Goal: Task Accomplishment & Management: Manage account settings

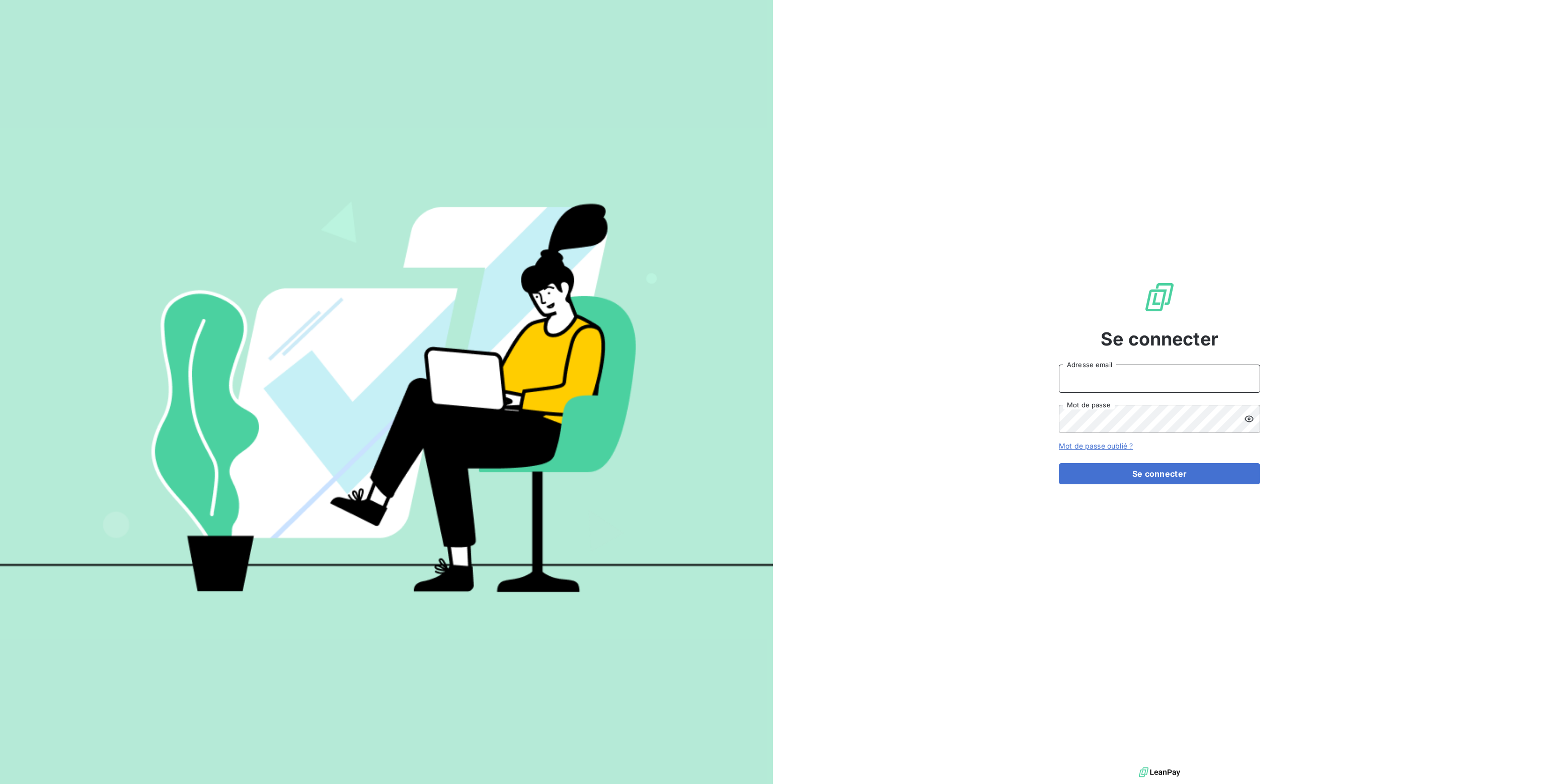
click at [1116, 383] on input "Adresse email" at bounding box center [1159, 379] width 201 height 28
type input "nathalie.sodifo@gmail.com"
click at [1149, 468] on button "Se connecter" at bounding box center [1159, 473] width 201 height 21
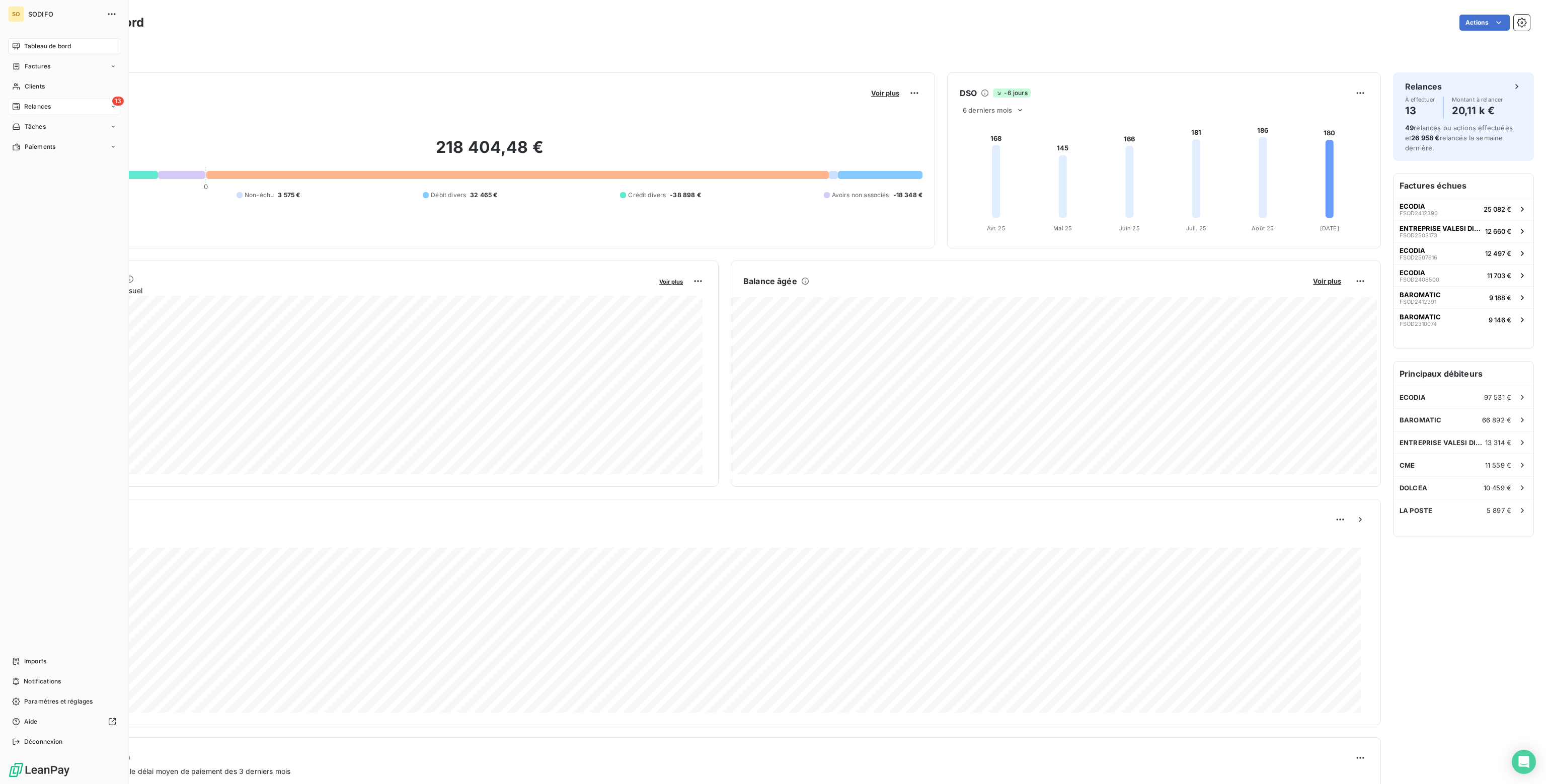
click at [29, 104] on span "Relances" at bounding box center [37, 106] width 26 height 9
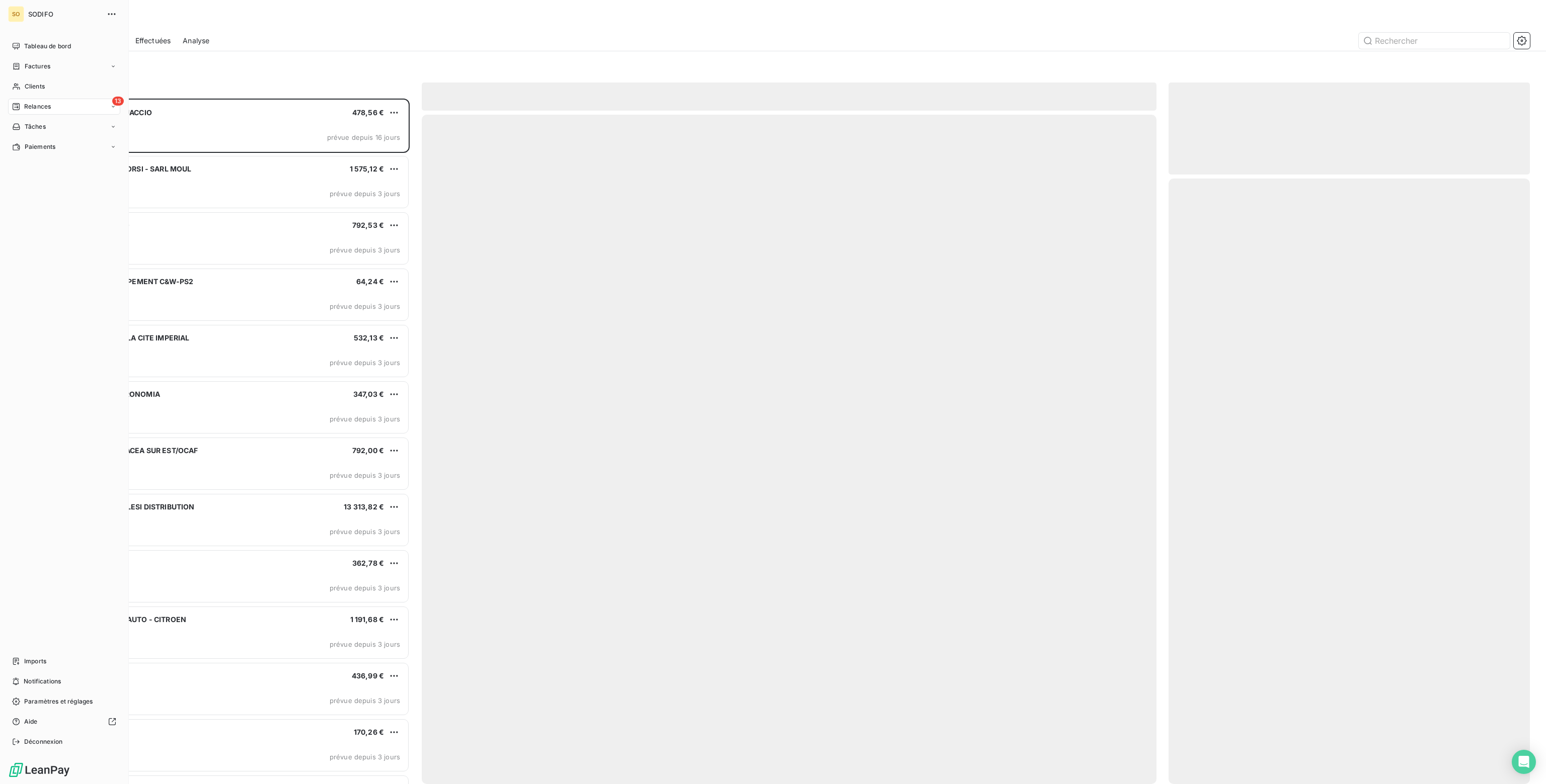
scroll to position [678, 353]
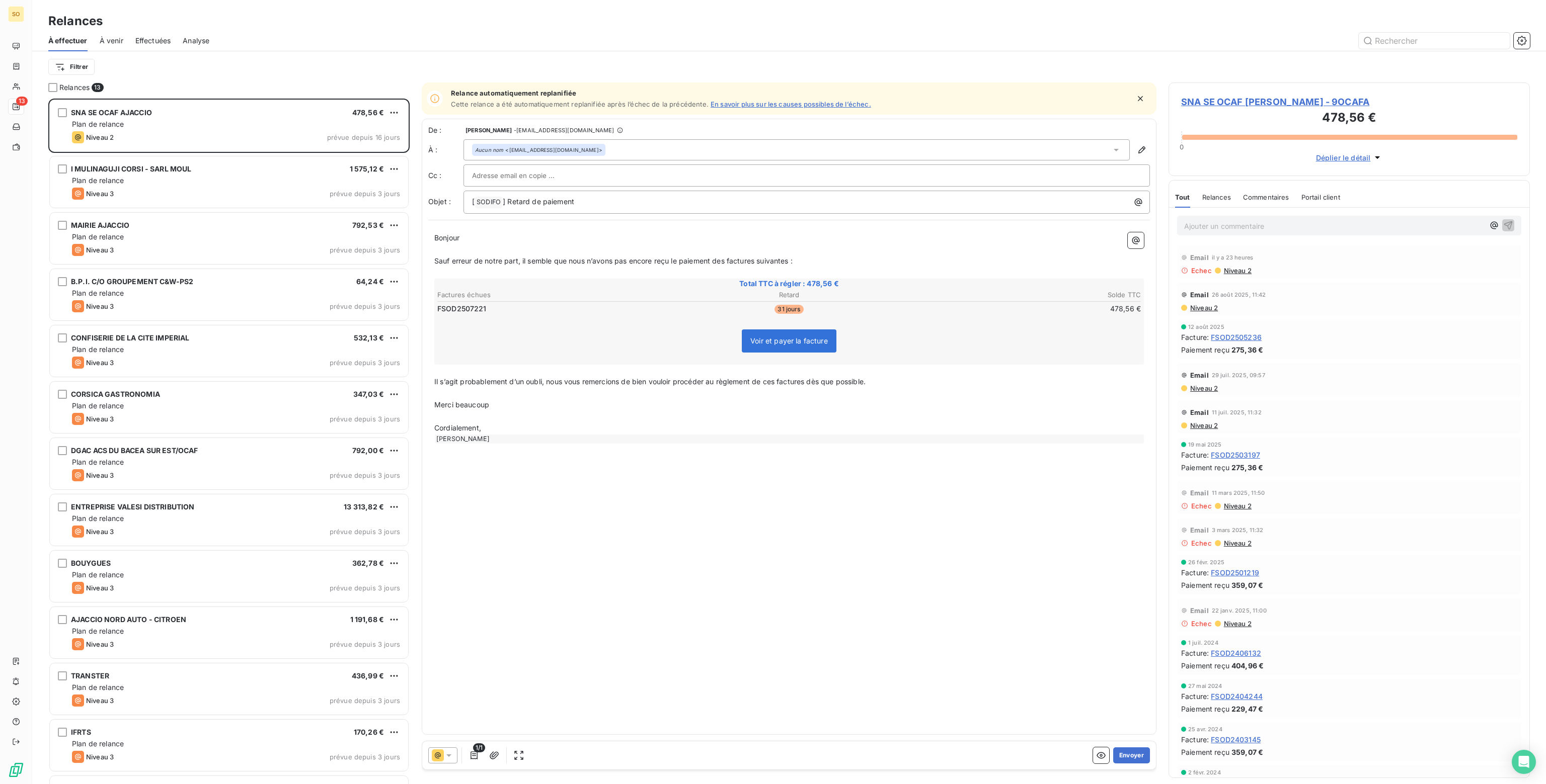
click at [107, 40] on span "À venir" at bounding box center [111, 41] width 23 height 10
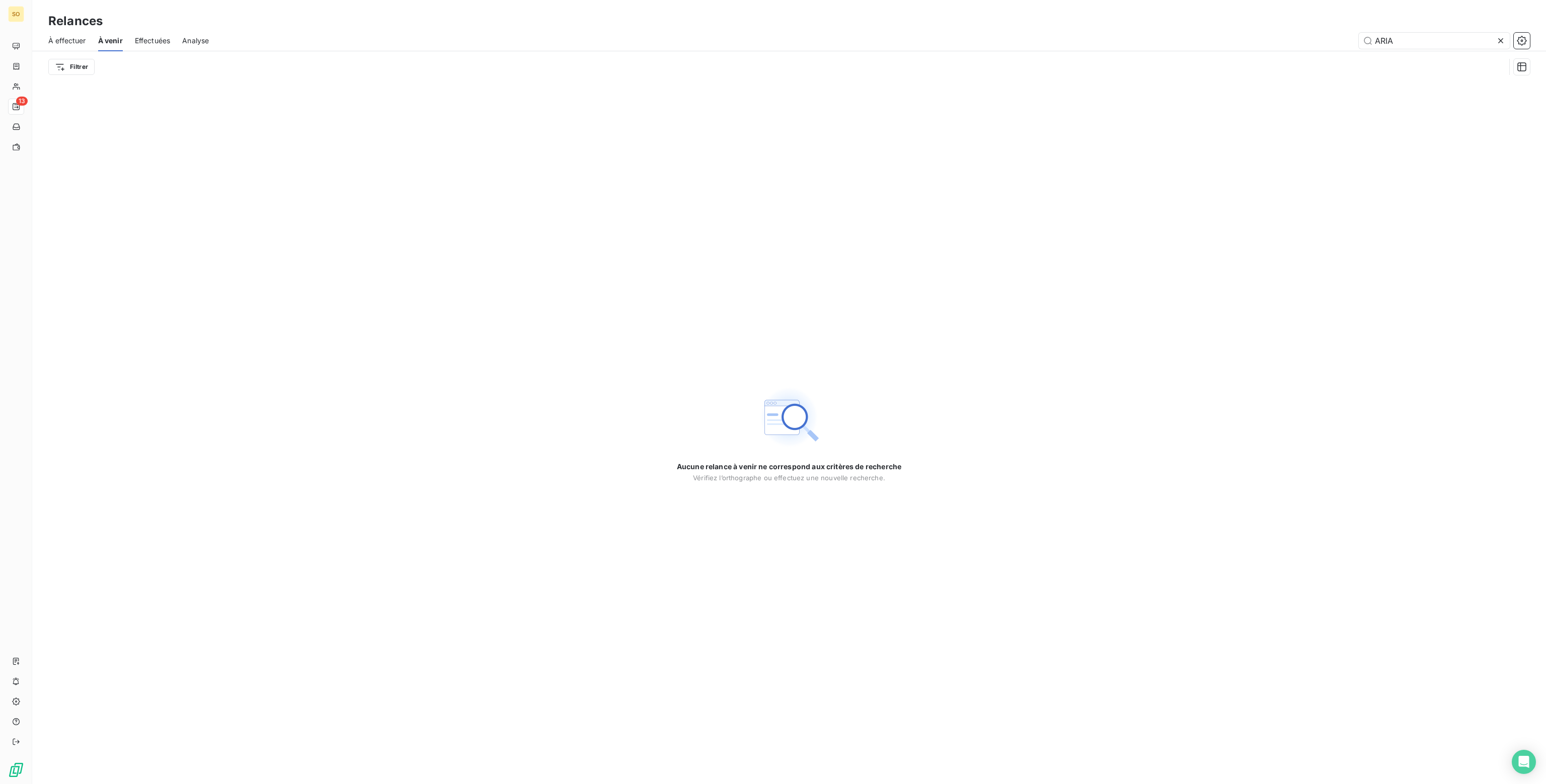
click at [64, 40] on span "À effectuer" at bounding box center [67, 41] width 38 height 10
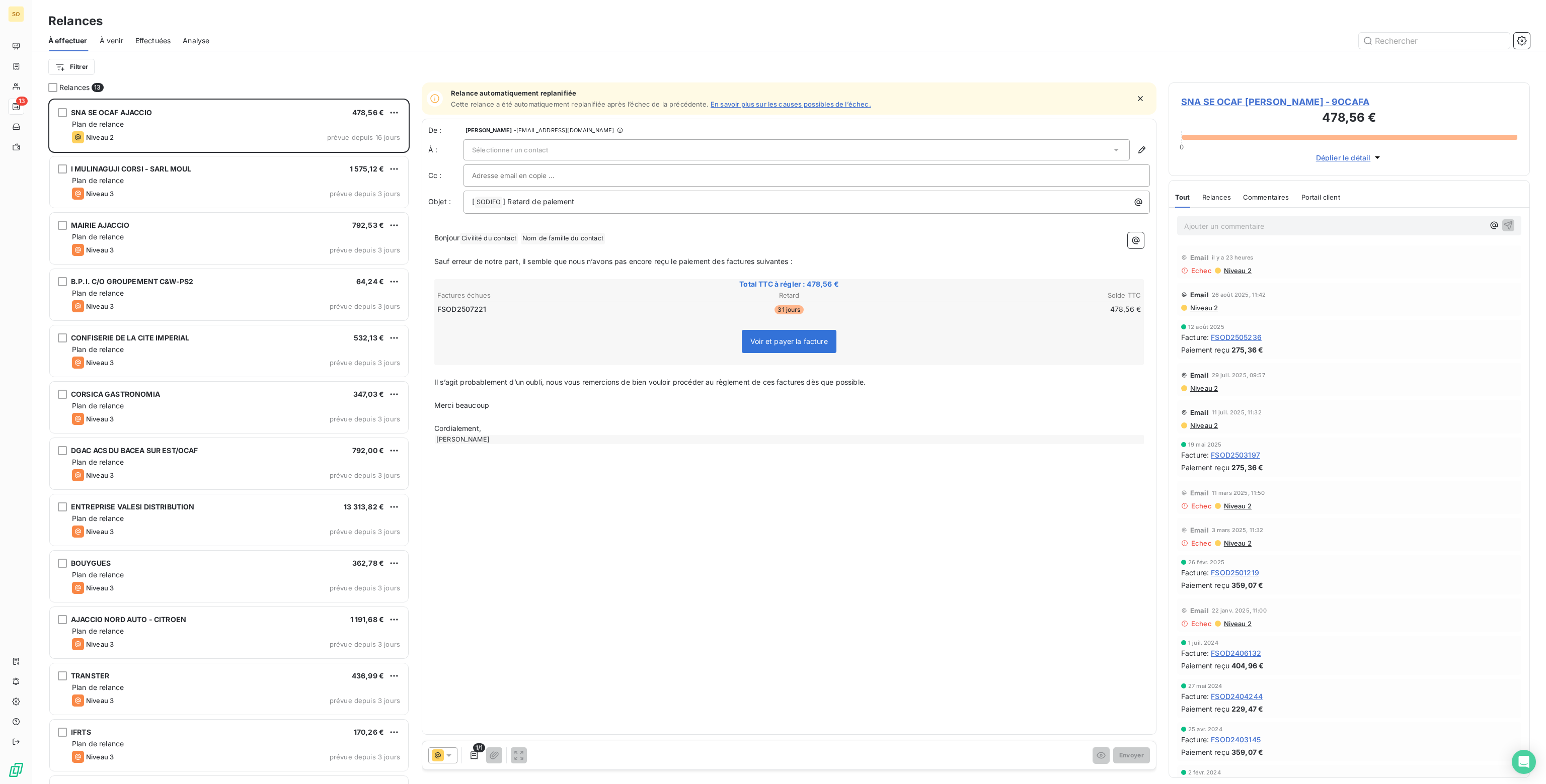
scroll to position [678, 353]
click at [150, 41] on span "Effectuées" at bounding box center [154, 41] width 36 height 10
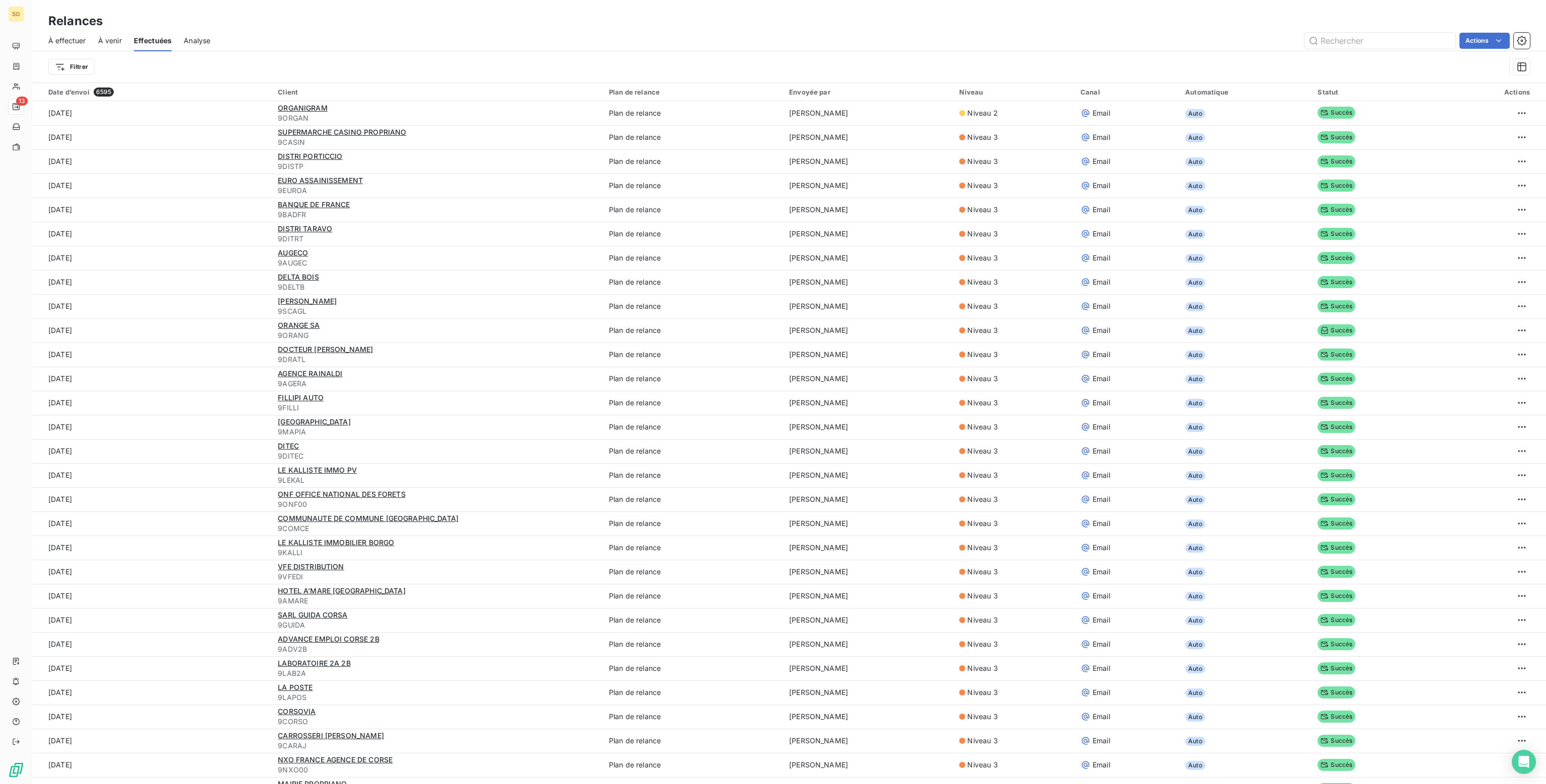
click at [104, 40] on span "À venir" at bounding box center [110, 41] width 23 height 10
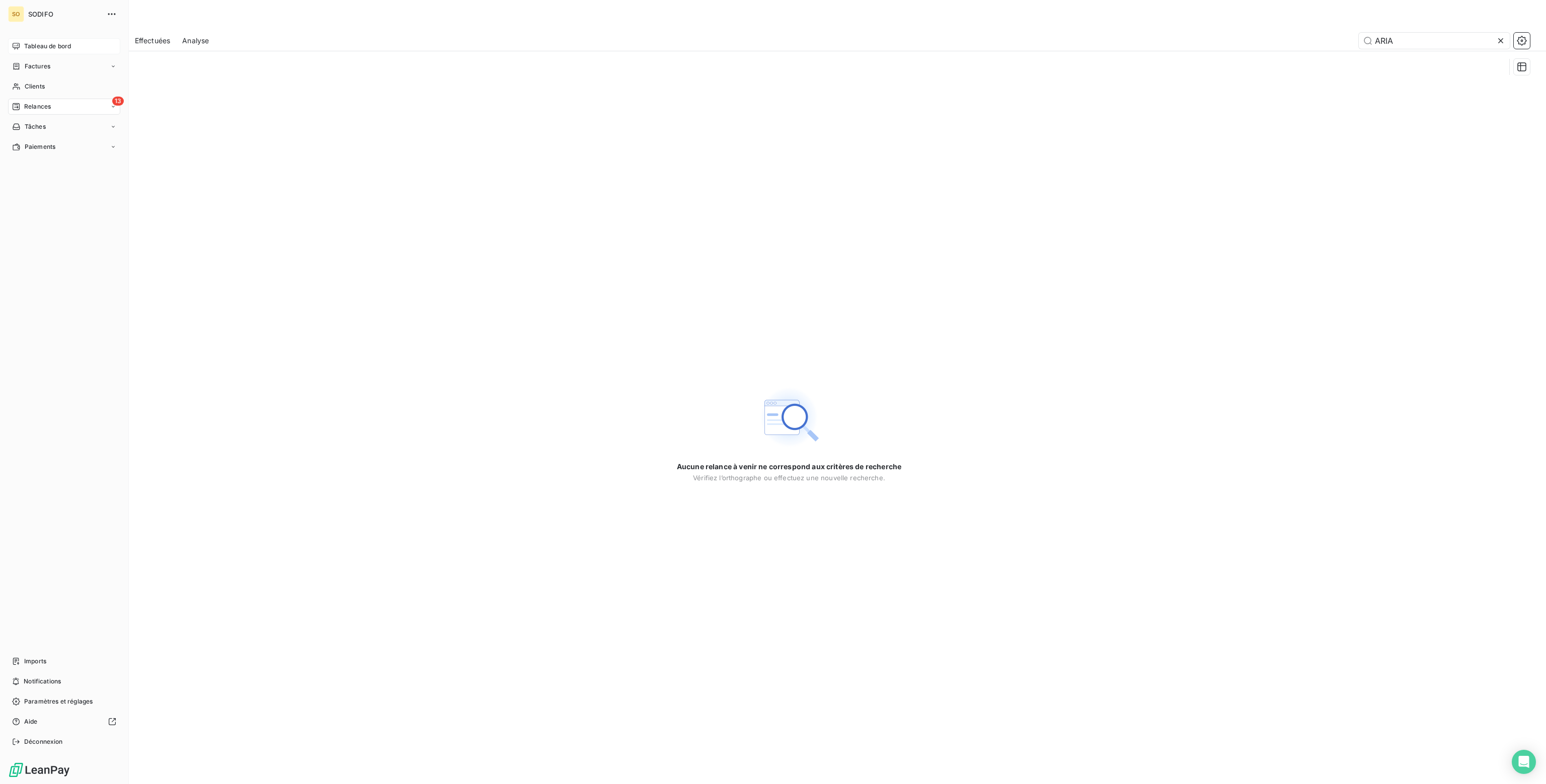
click at [22, 46] on div "Tableau de bord" at bounding box center [64, 46] width 112 height 16
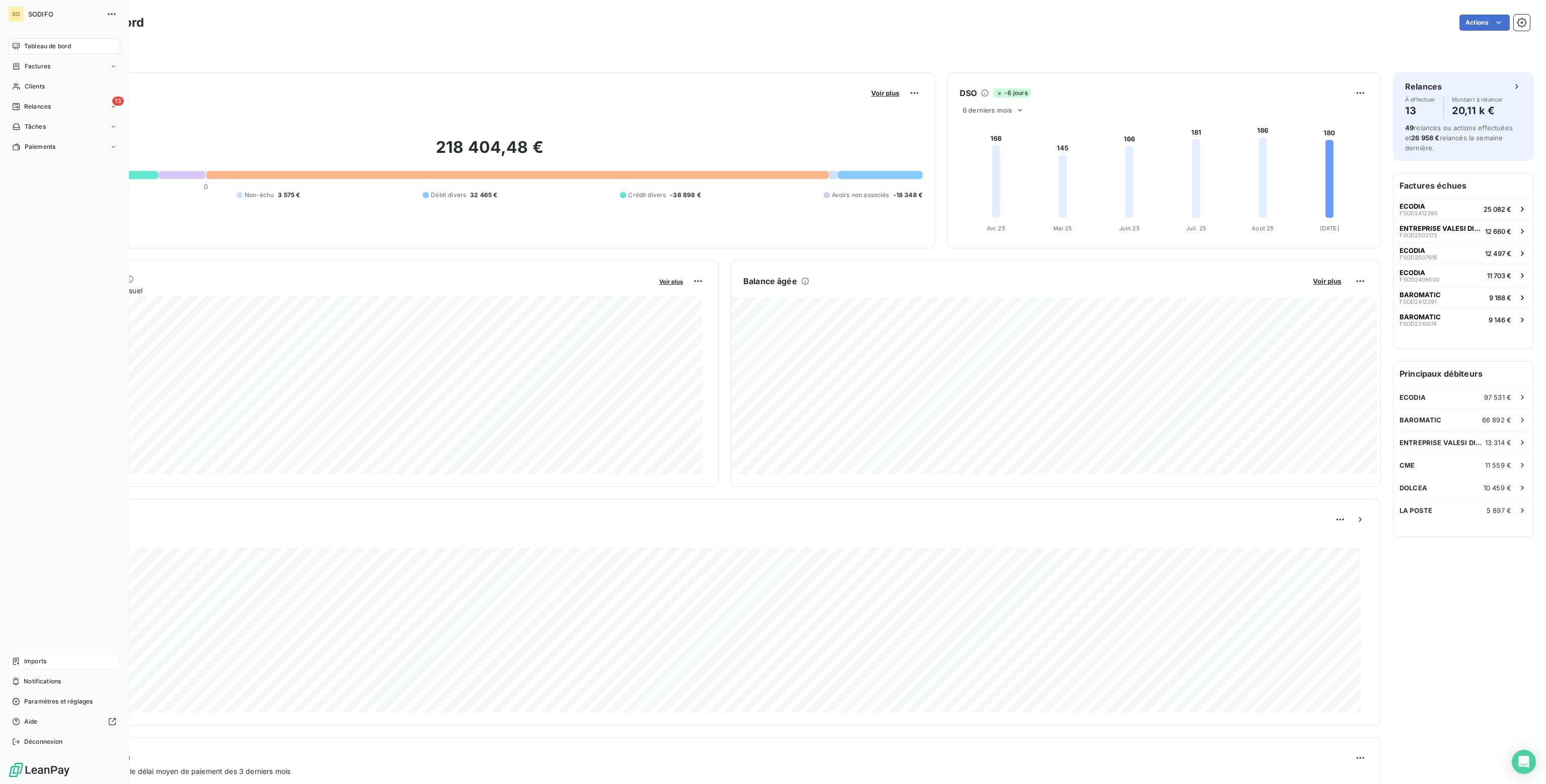
click at [35, 663] on span "Imports" at bounding box center [35, 661] width 22 height 9
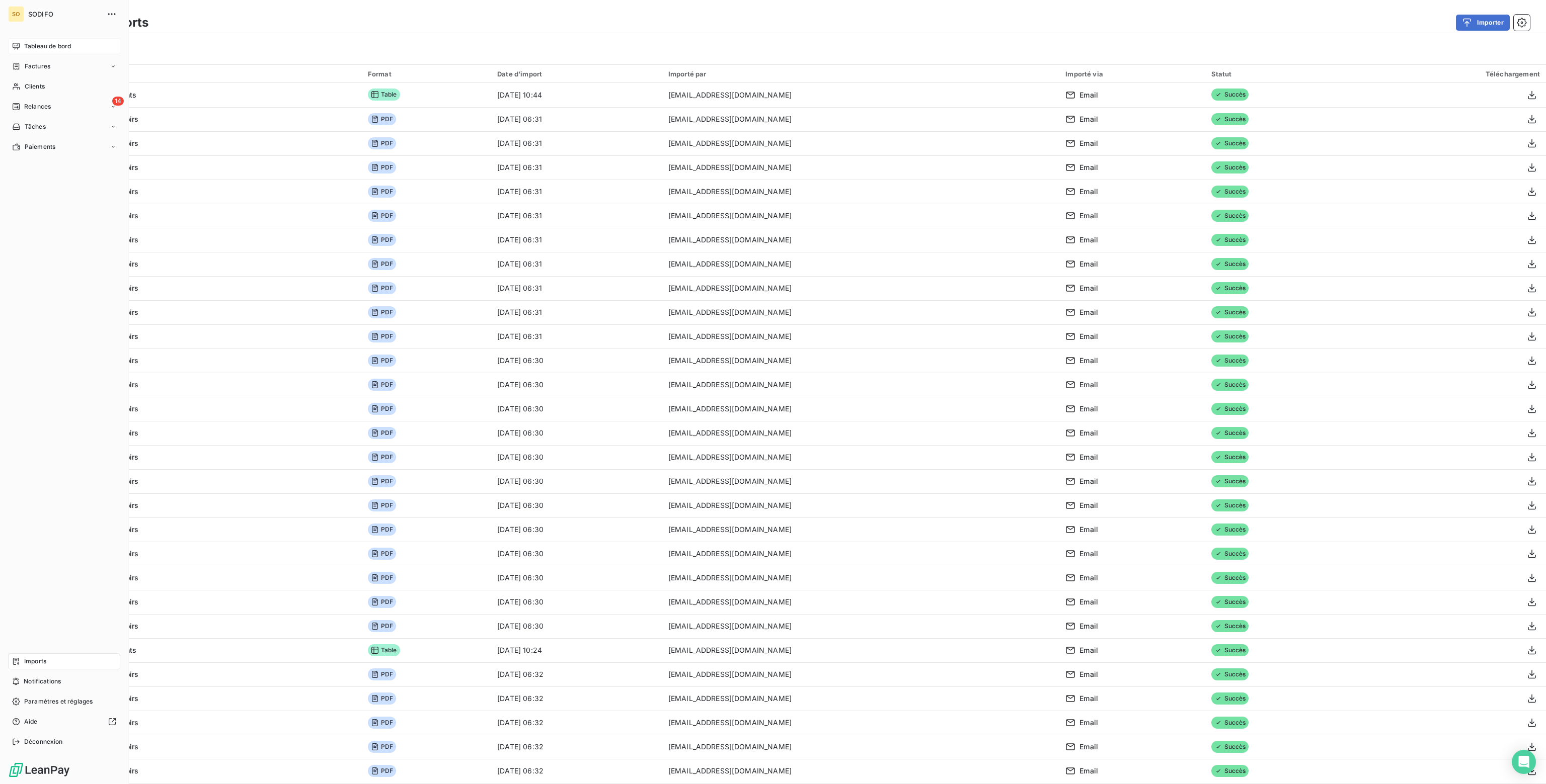
click at [45, 44] on span "Tableau de bord" at bounding box center [47, 46] width 47 height 9
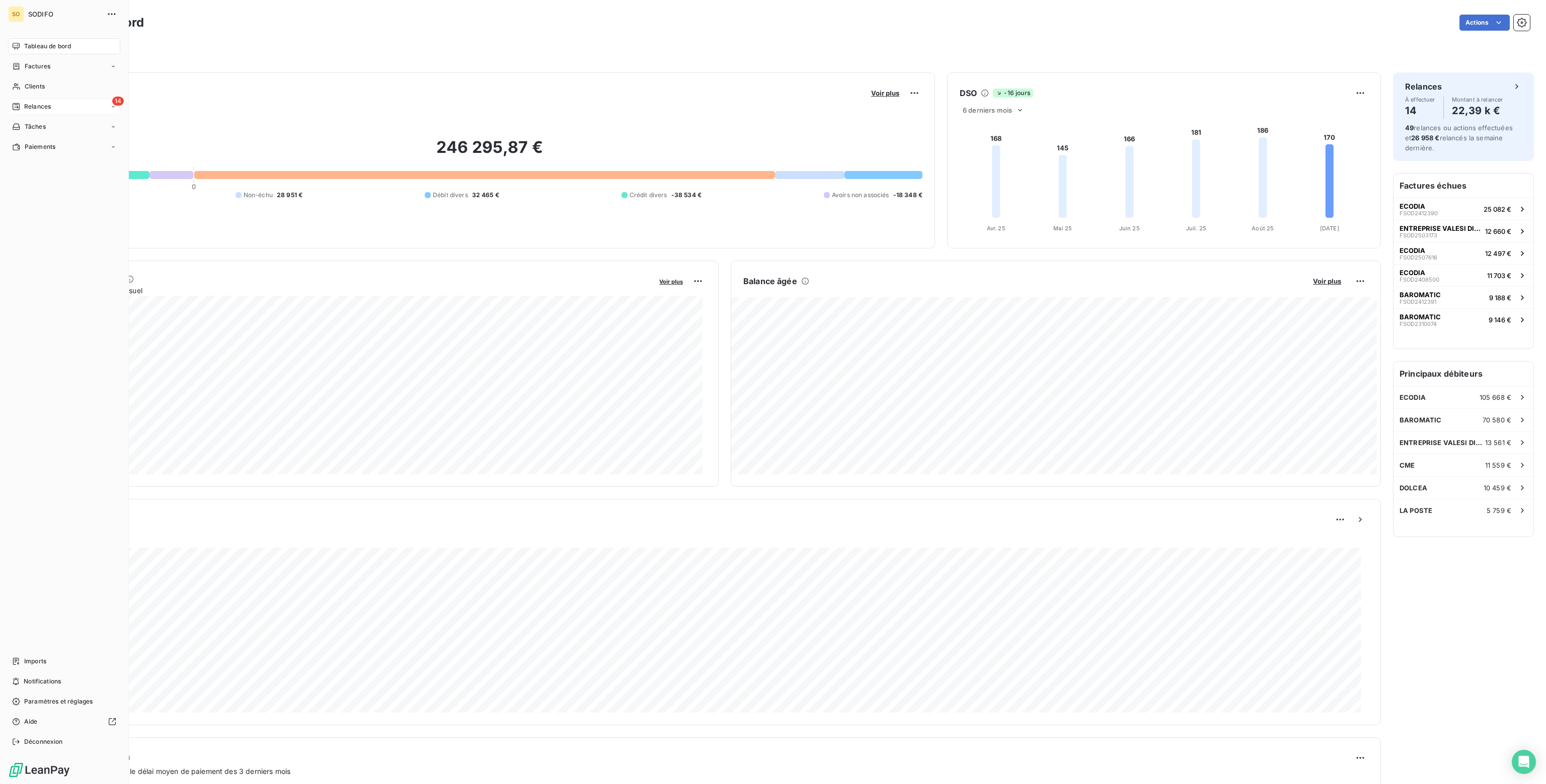
click at [34, 109] on span "Relances" at bounding box center [37, 106] width 26 height 9
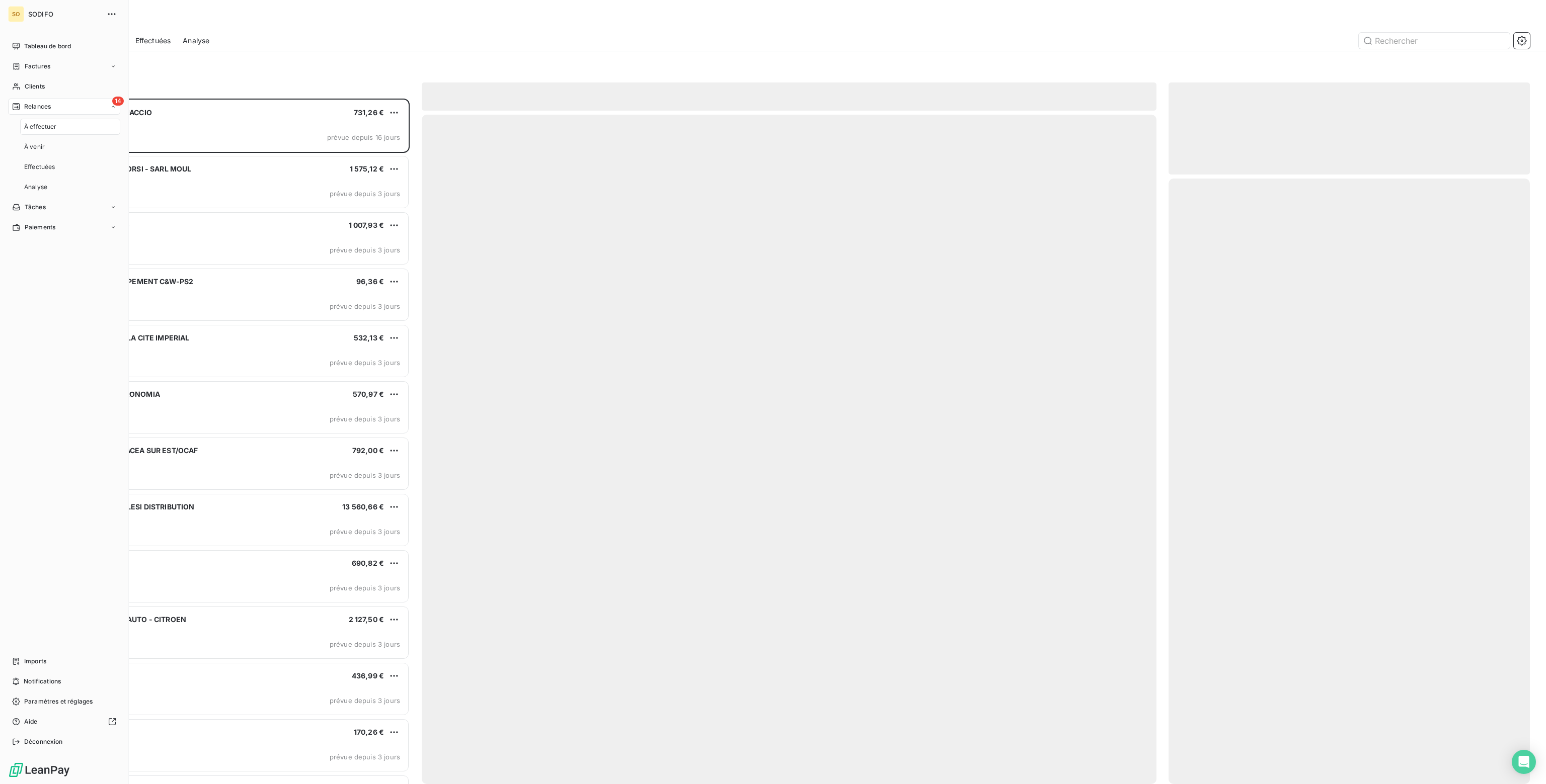
scroll to position [678, 353]
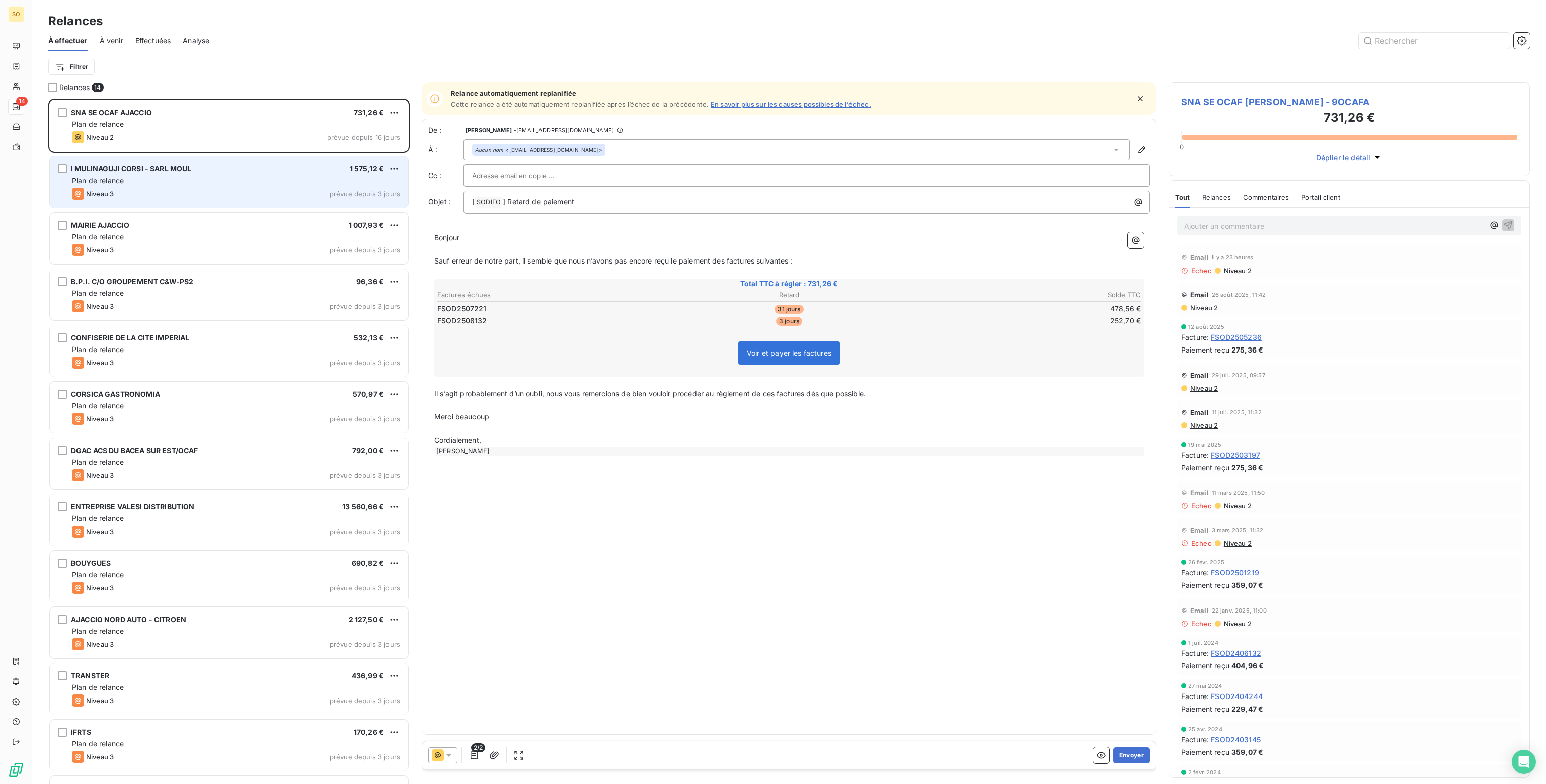
click at [233, 194] on div "Niveau 3 prévue depuis 3 jours" at bounding box center [236, 194] width 328 height 12
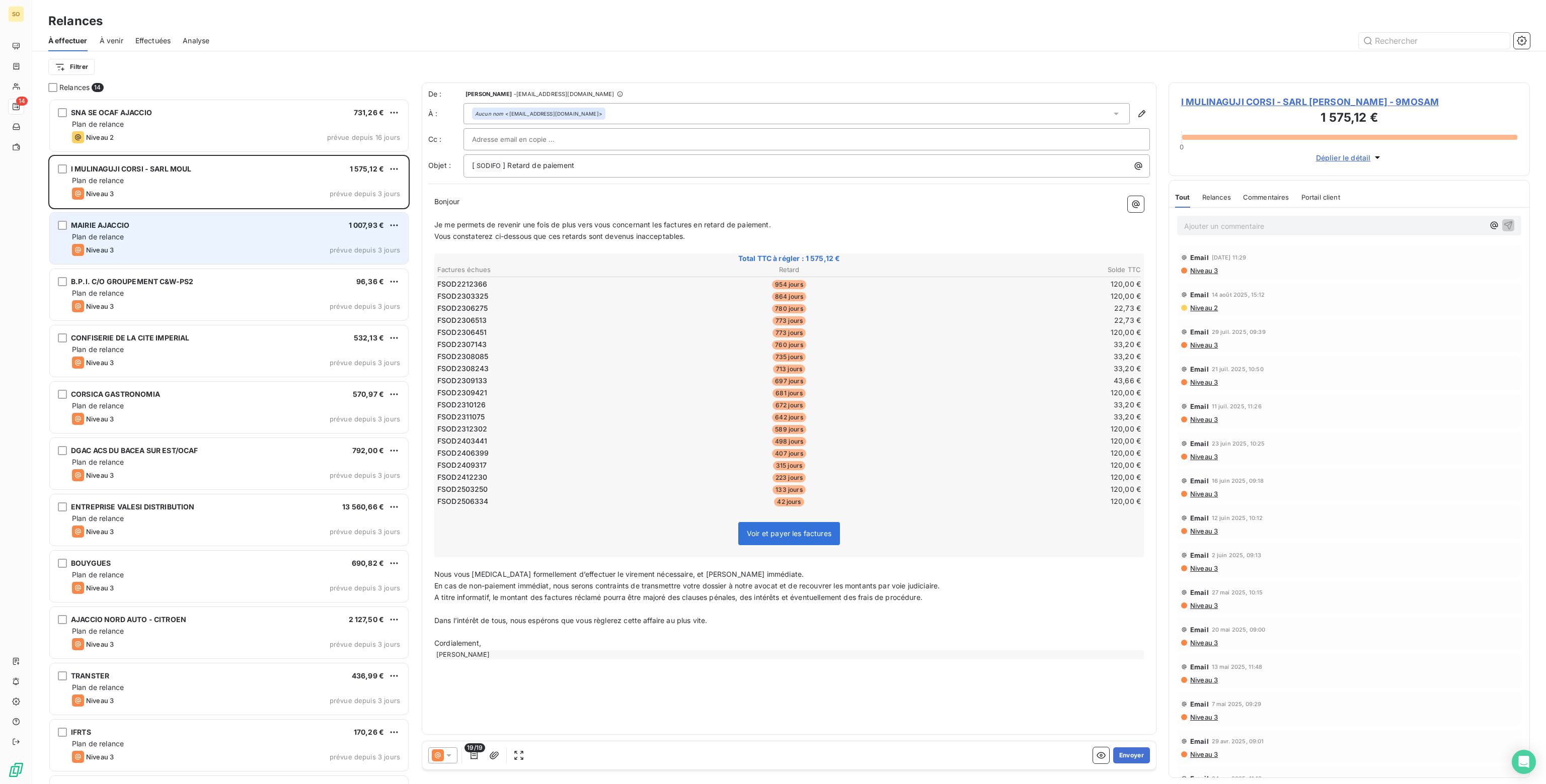
click at [189, 245] on div "Niveau 3 prévue depuis 3 jours" at bounding box center [236, 250] width 328 height 12
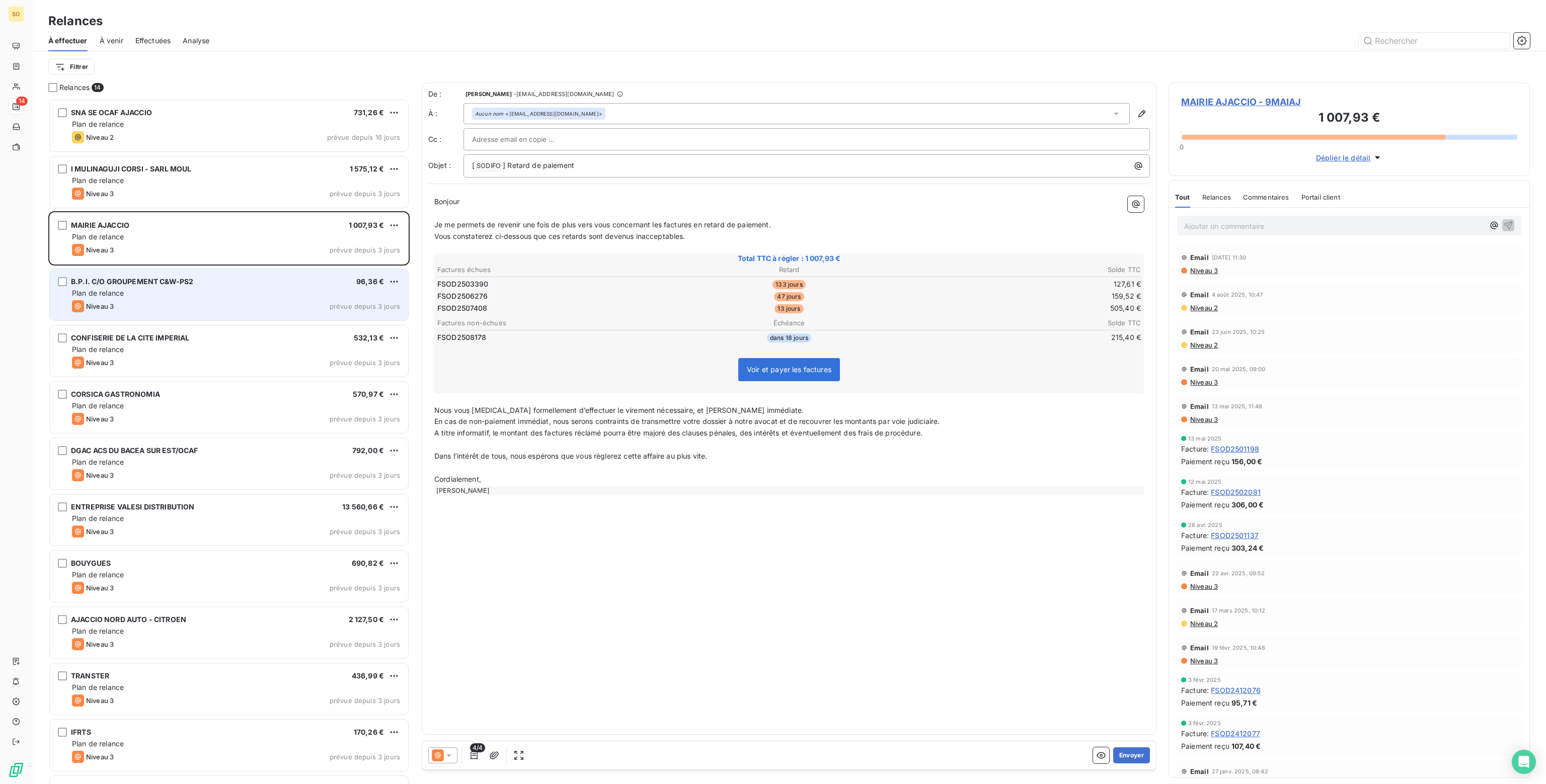
click at [204, 296] on div "Plan de relance" at bounding box center [236, 293] width 328 height 10
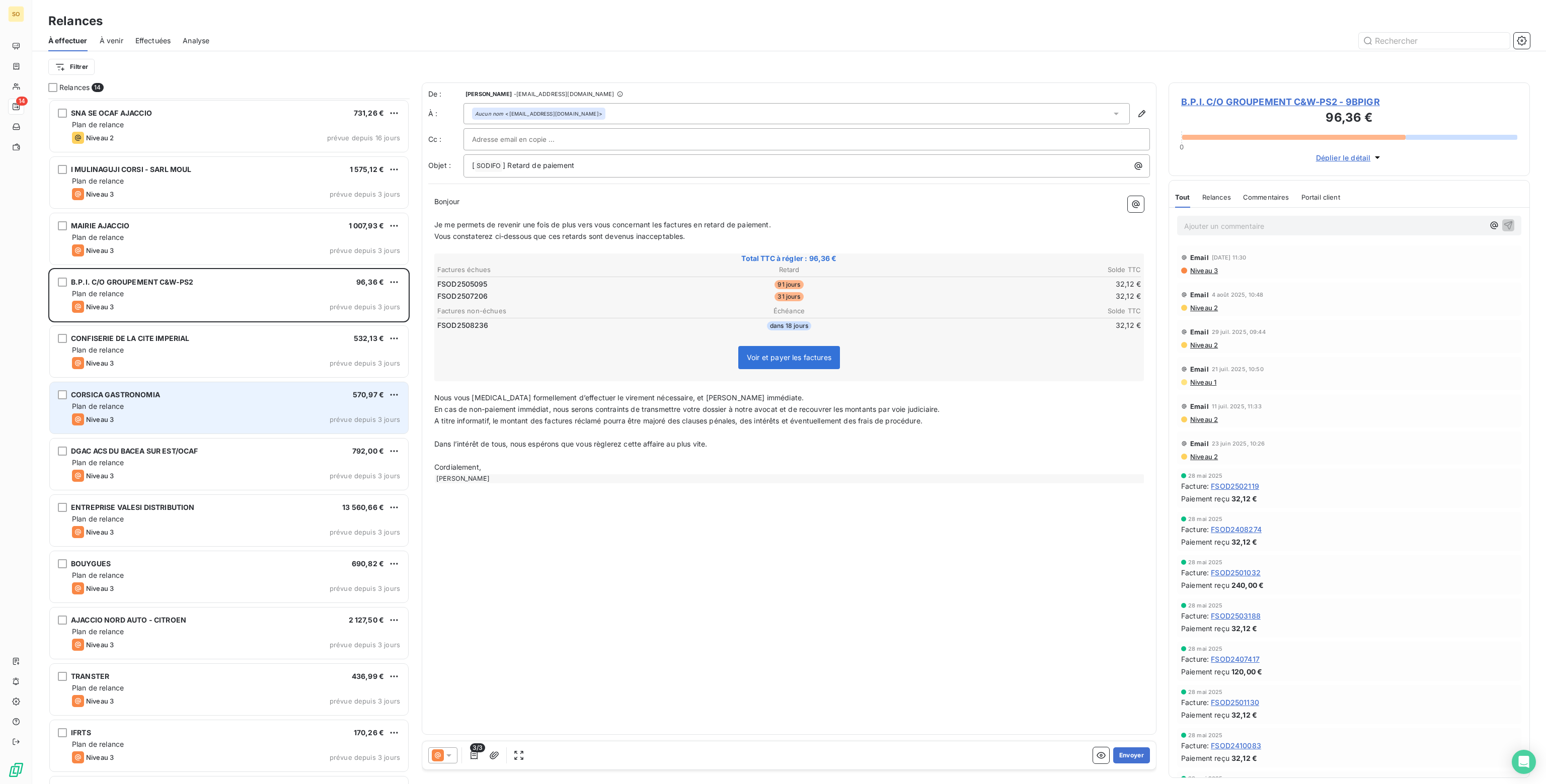
scroll to position [103, 0]
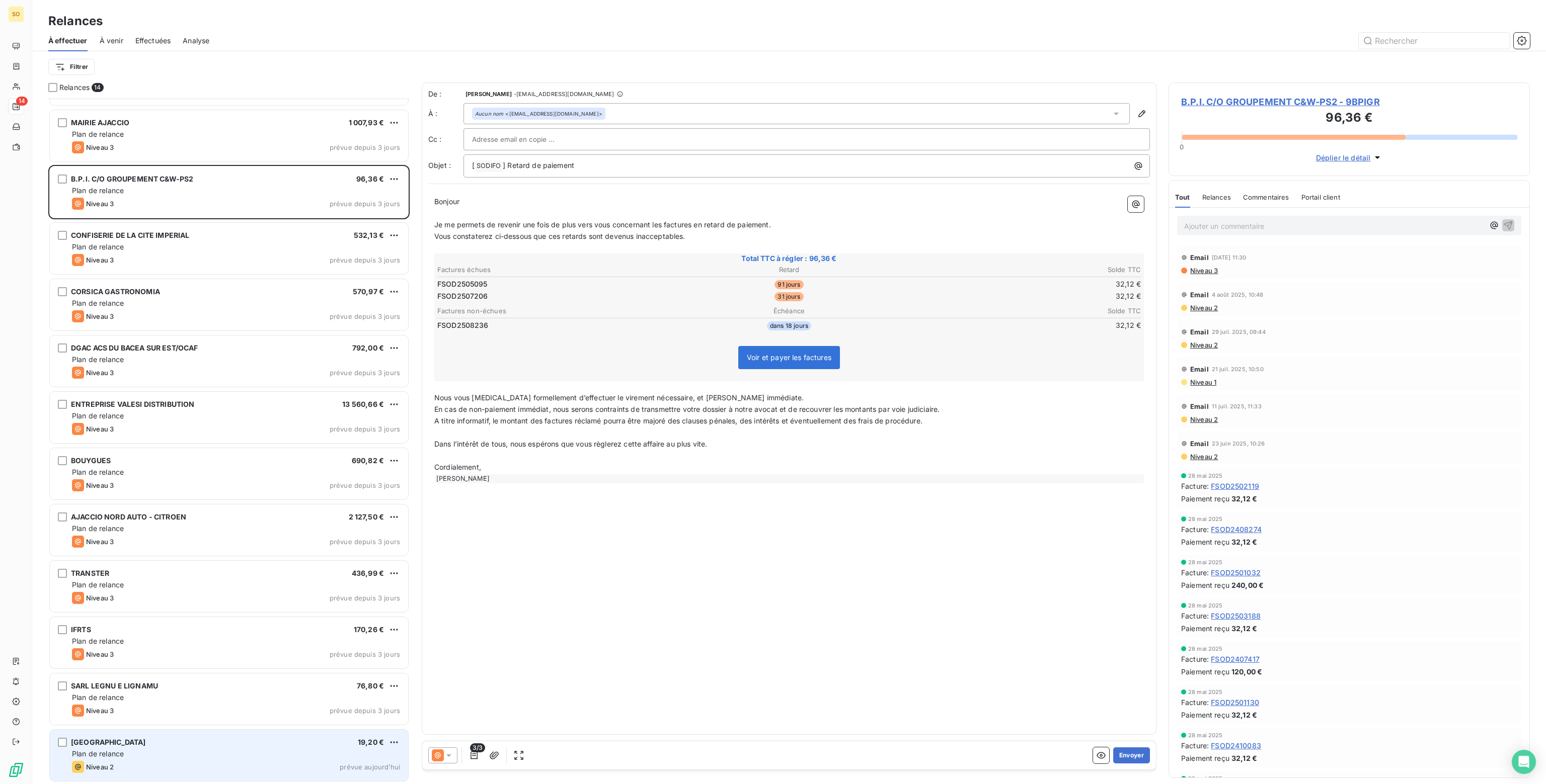
click at [157, 753] on div "Plan de relance" at bounding box center [236, 754] width 328 height 10
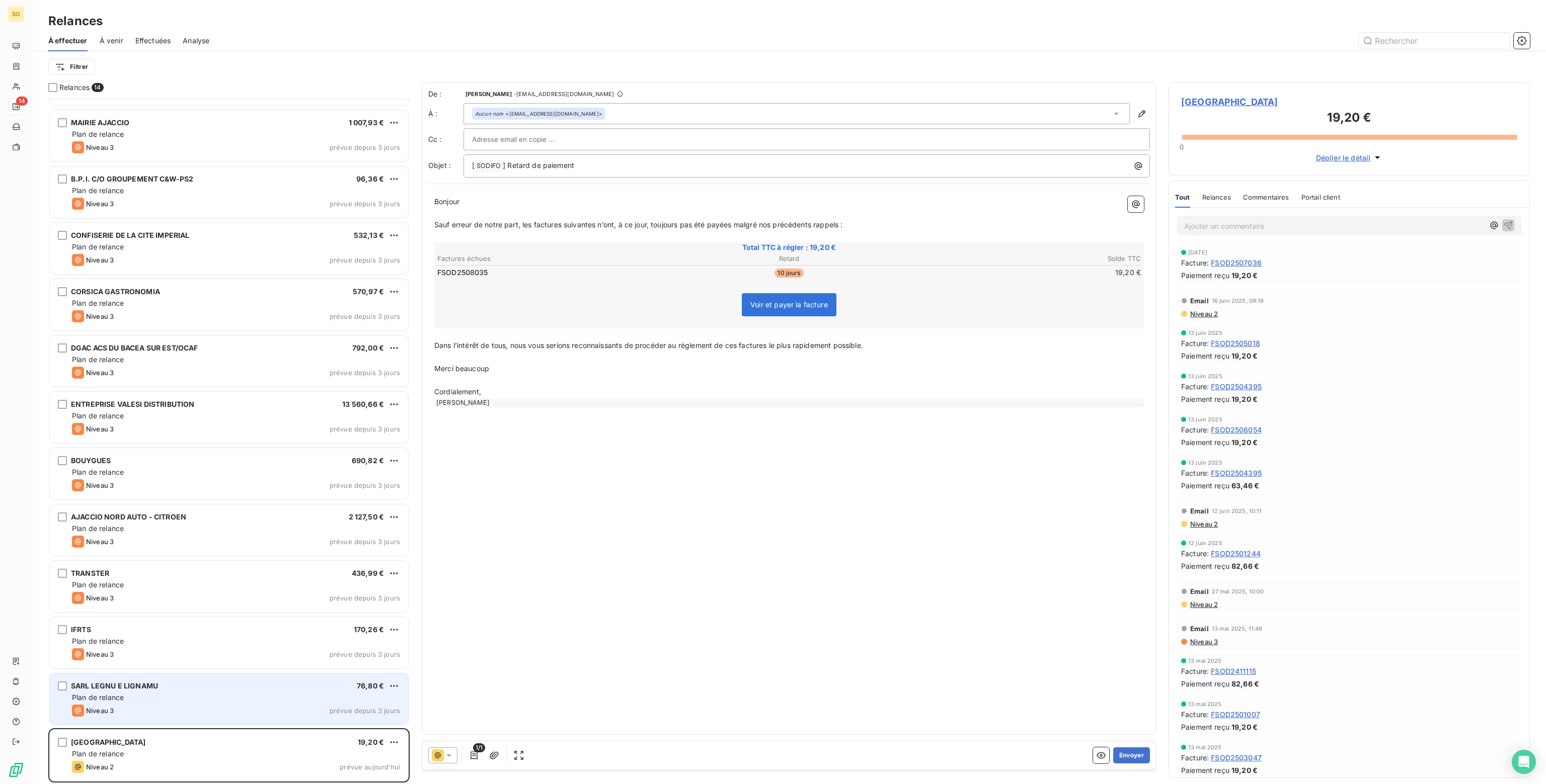
click at [177, 705] on div "Niveau 3 prévue depuis 3 jours" at bounding box center [236, 711] width 328 height 12
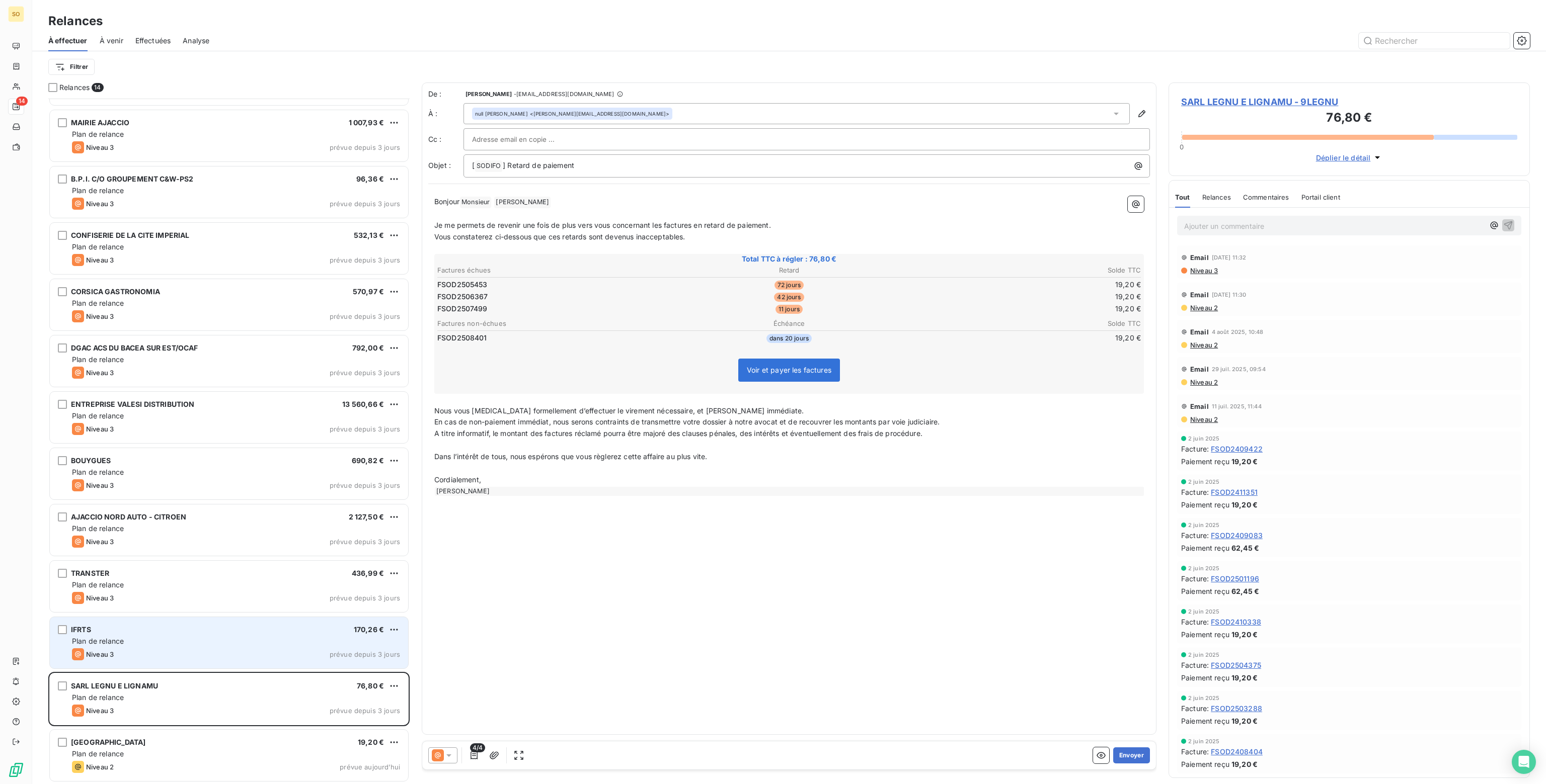
click at [183, 637] on div "Plan de relance" at bounding box center [236, 641] width 328 height 10
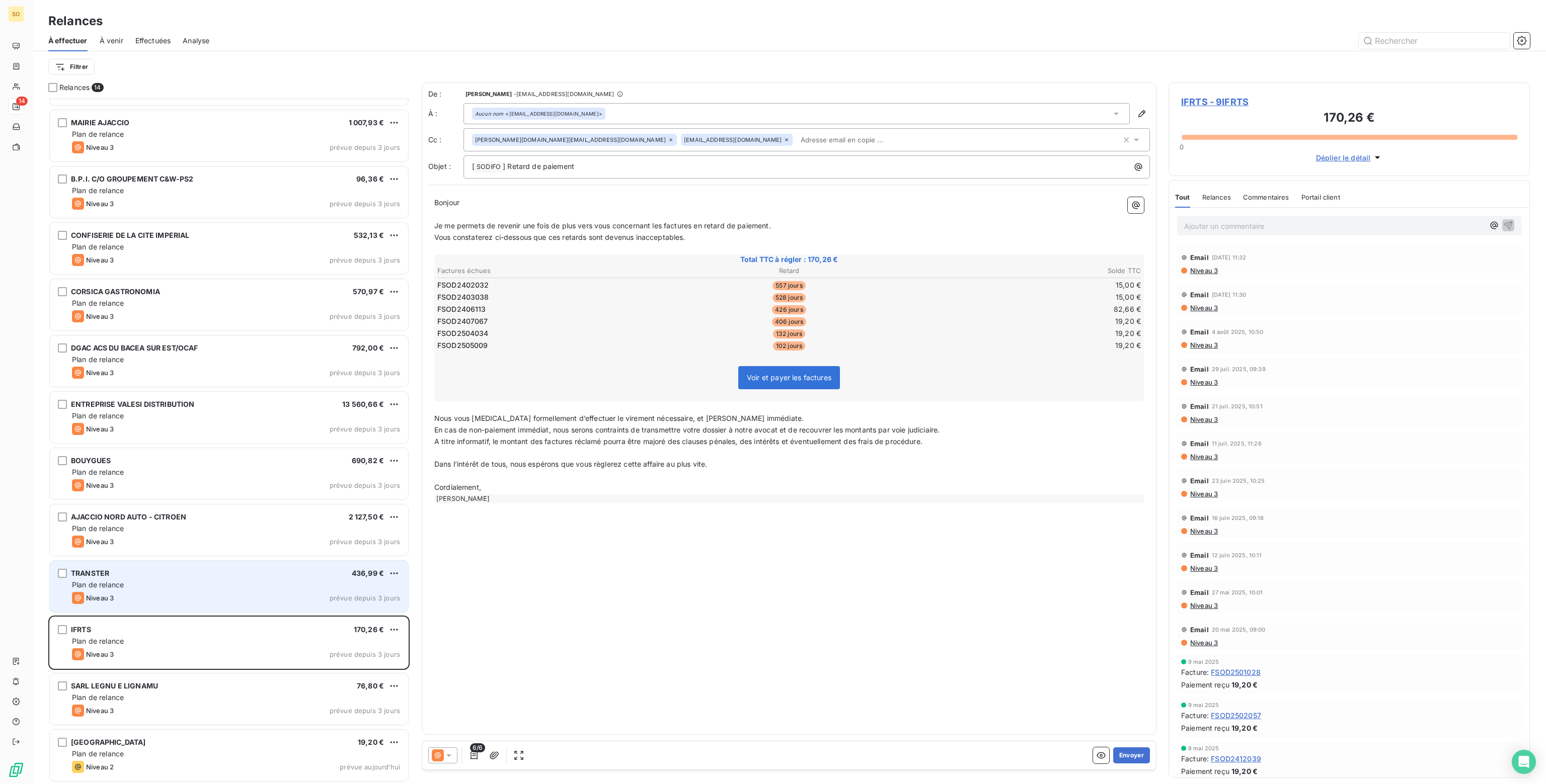
click at [207, 592] on div "Niveau 3 prévue depuis 3 jours" at bounding box center [236, 598] width 328 height 12
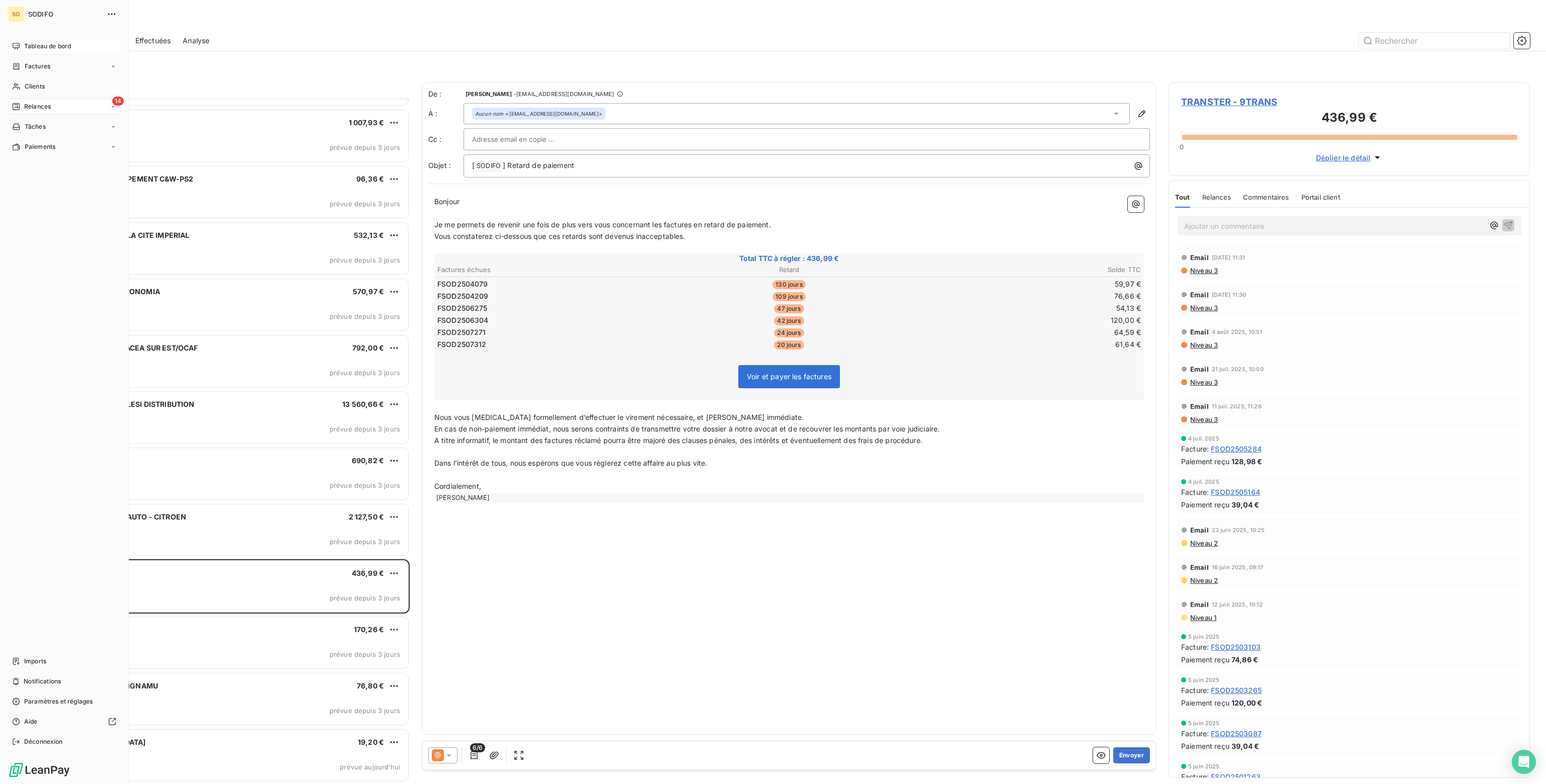
click at [39, 44] on span "Tableau de bord" at bounding box center [47, 46] width 47 height 9
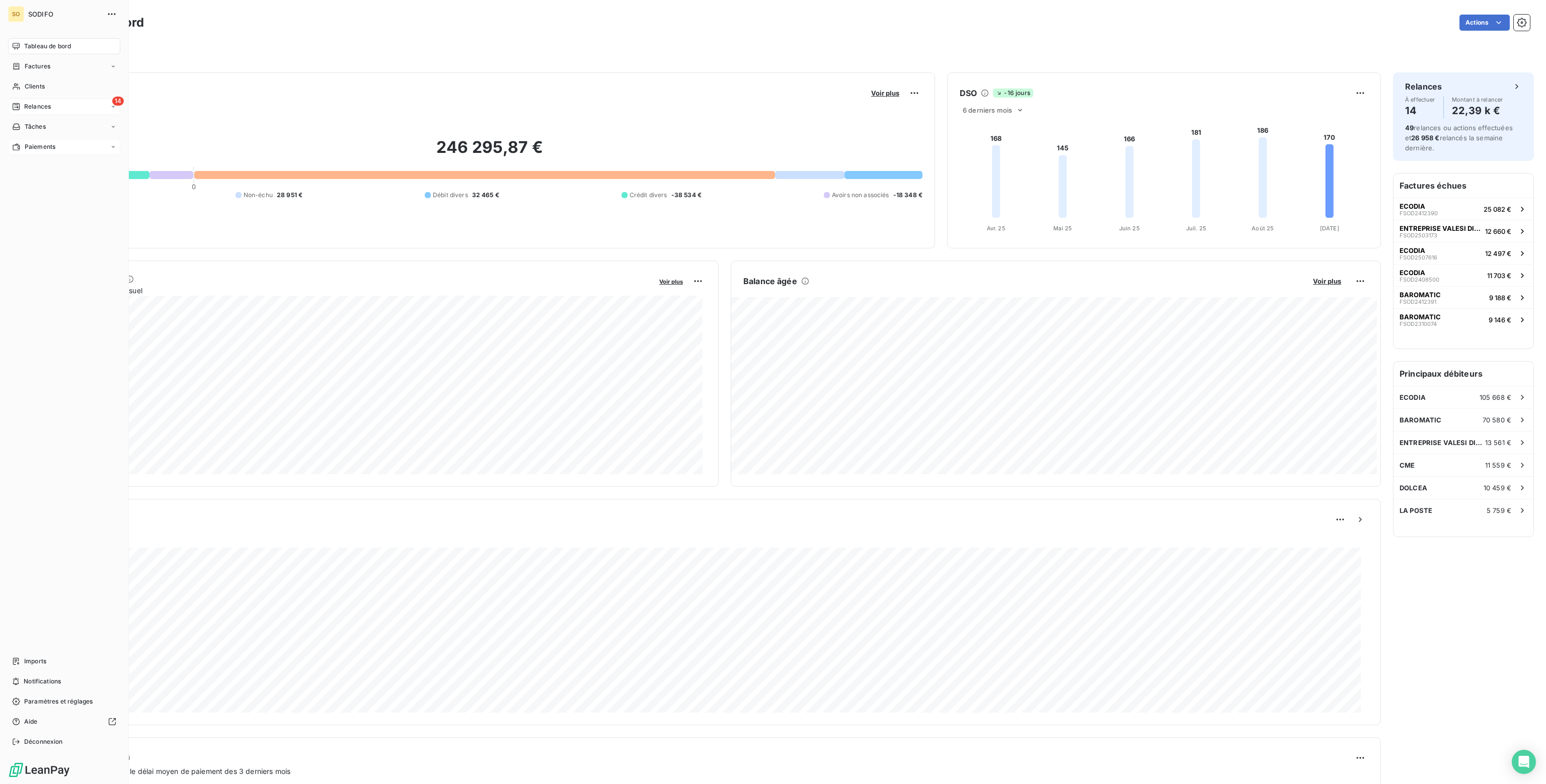
click at [39, 149] on span "Paiements" at bounding box center [40, 146] width 31 height 9
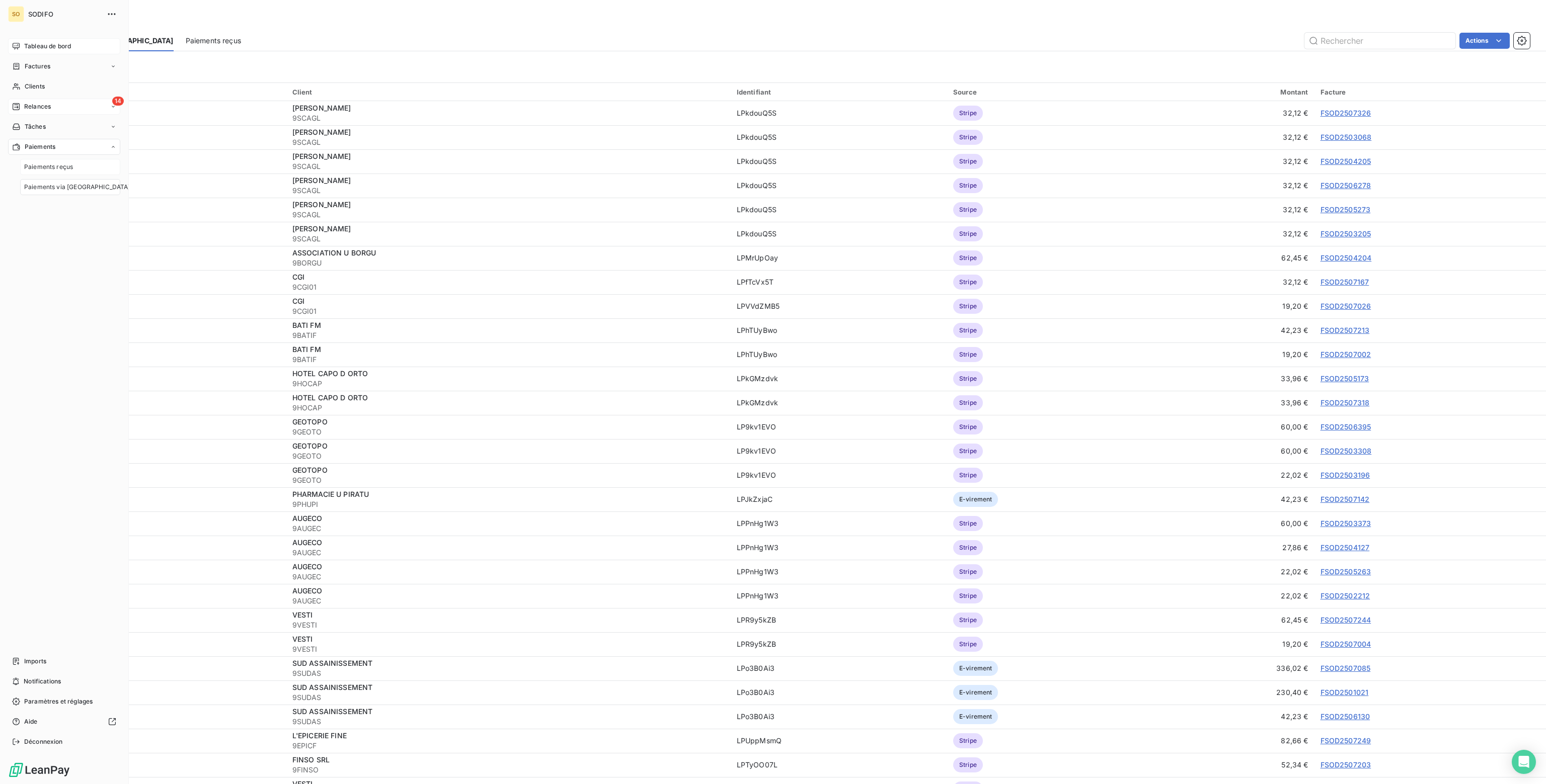
click at [43, 167] on span "Paiements reçus" at bounding box center [48, 167] width 49 height 9
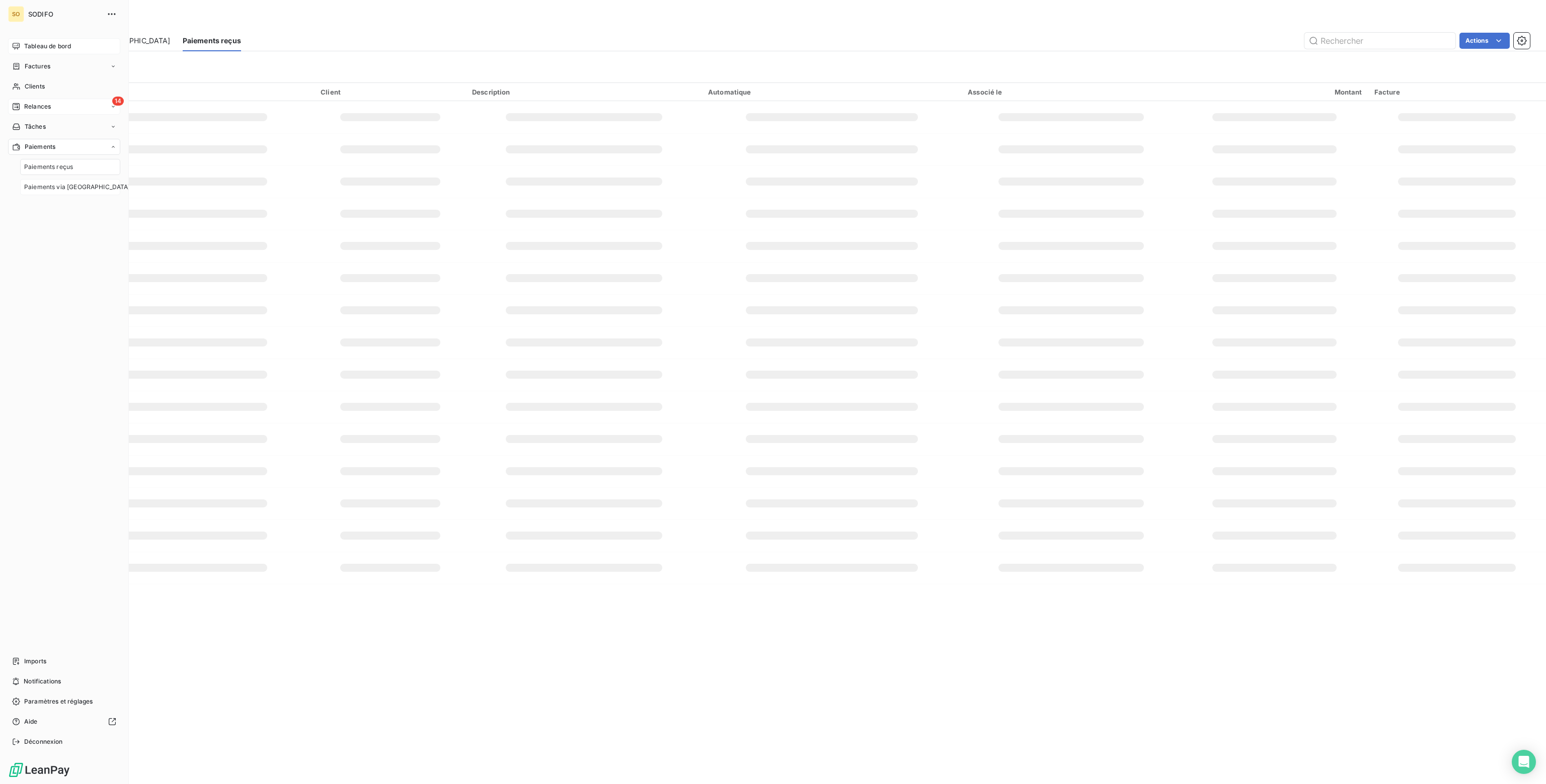
click at [44, 184] on span "Paiements via le Portail" at bounding box center [77, 187] width 106 height 9
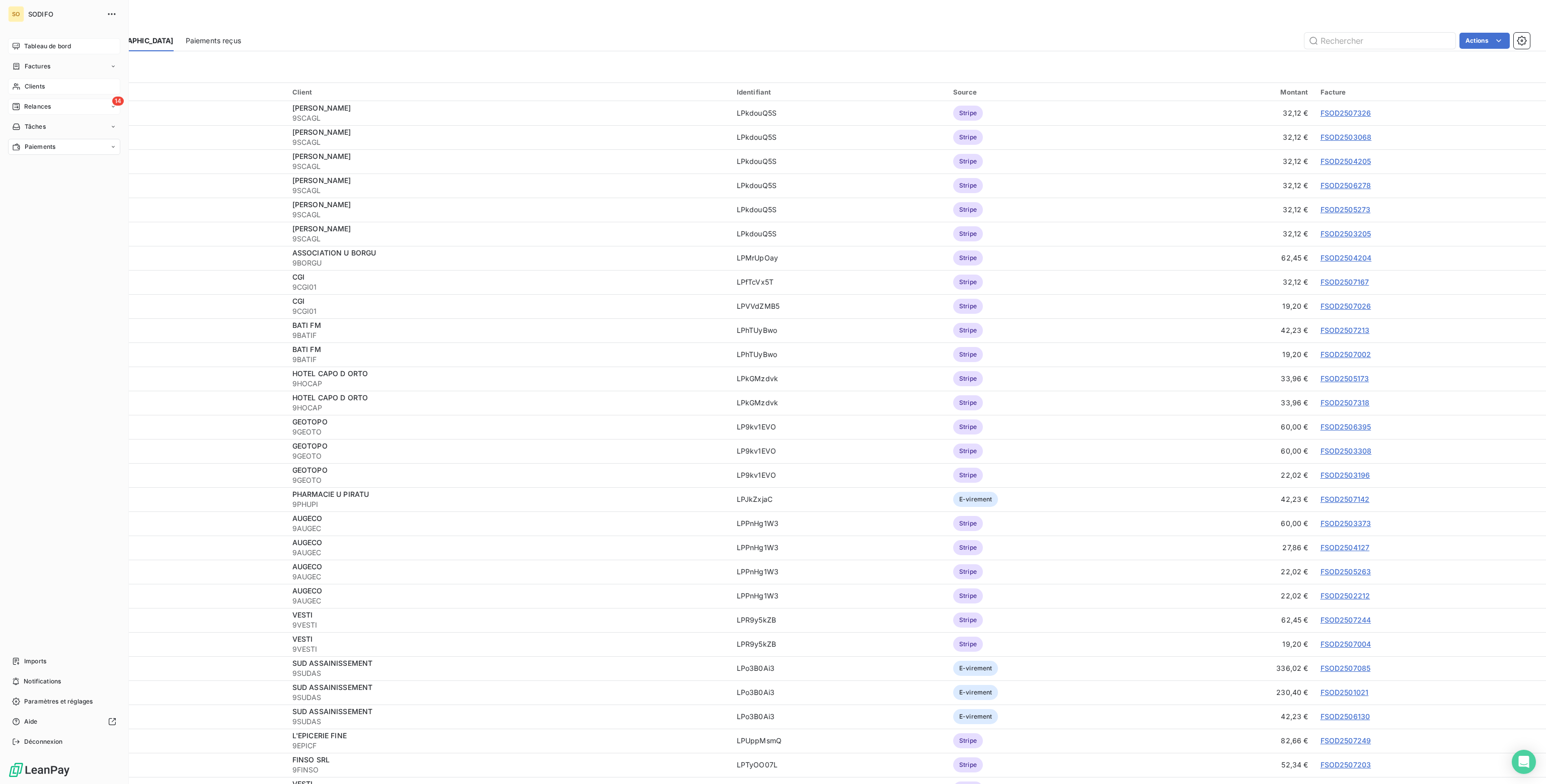
click at [32, 88] on span "Clients" at bounding box center [35, 86] width 20 height 9
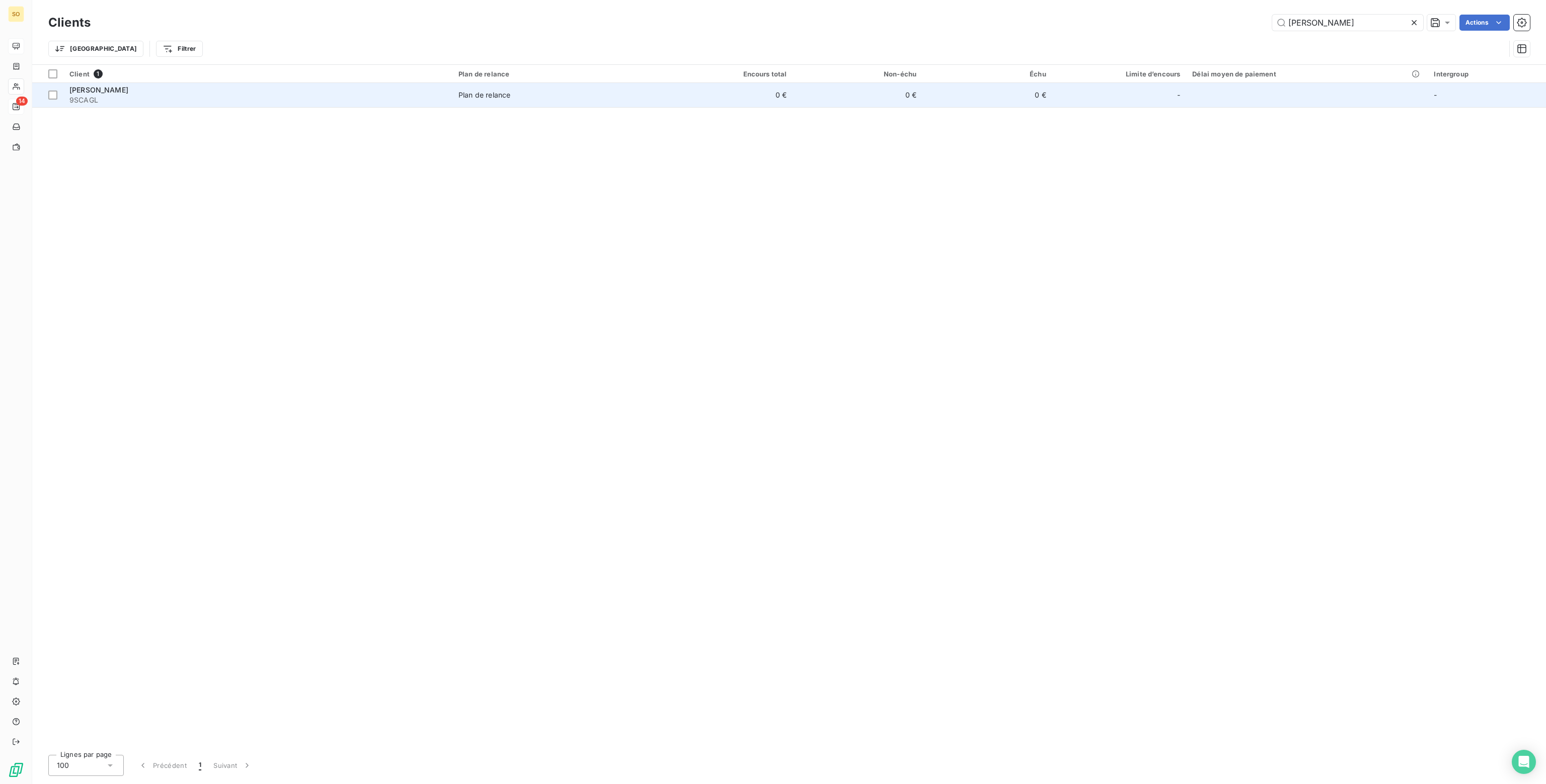
type input "STEVA"
click at [821, 92] on td "0 €" at bounding box center [858, 95] width 130 height 24
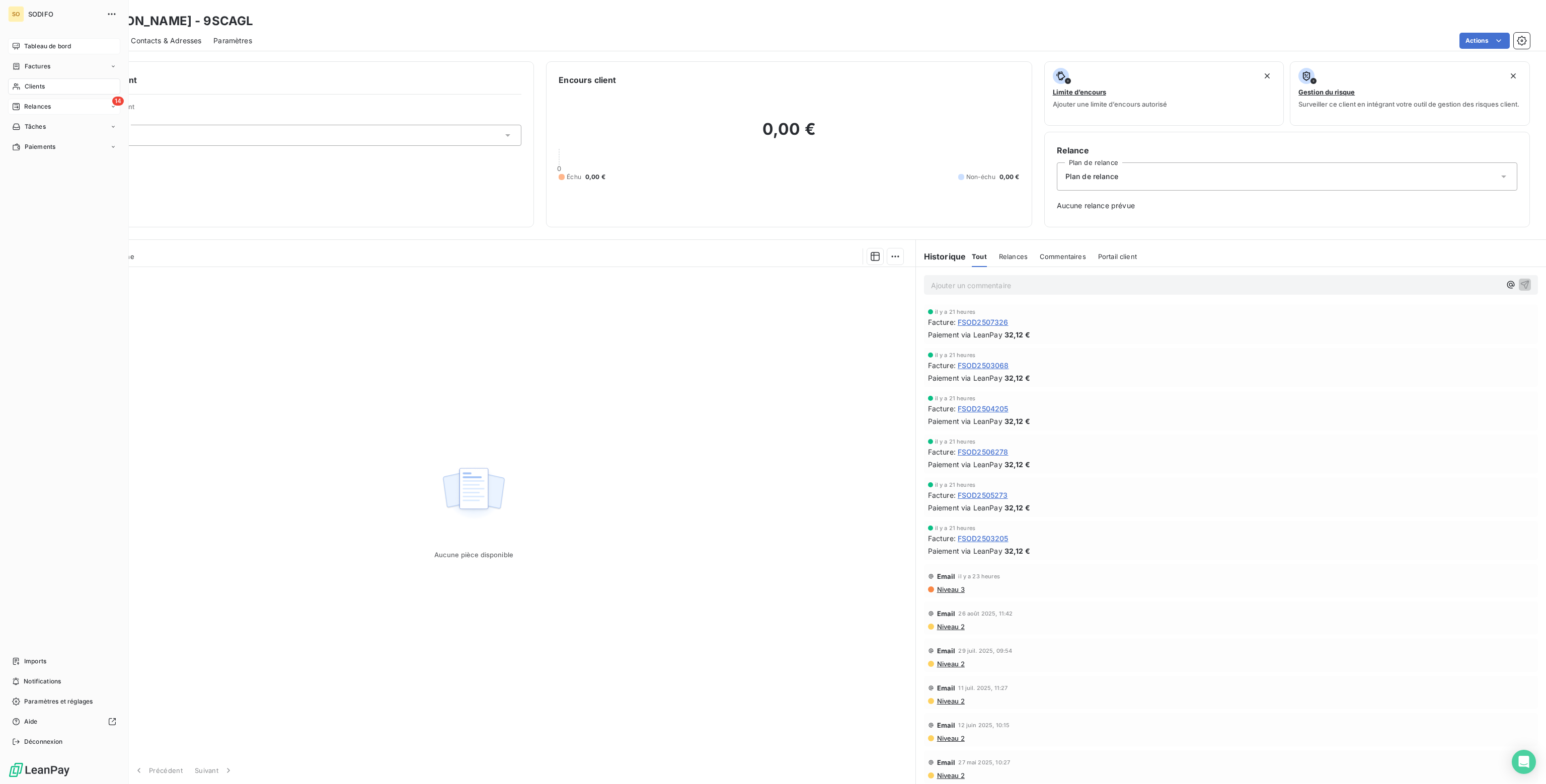
click at [26, 47] on span "Tableau de bord" at bounding box center [47, 46] width 47 height 9
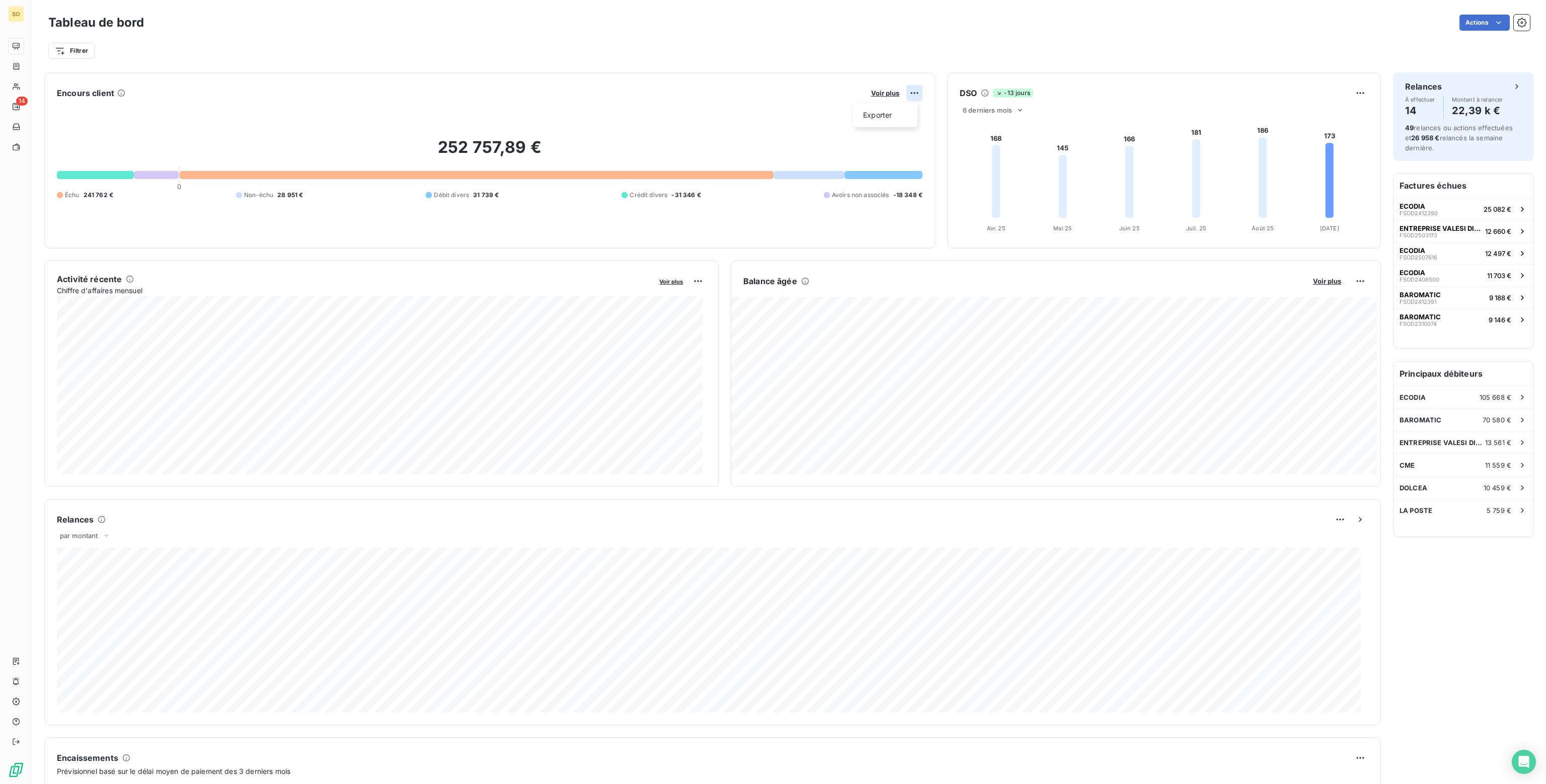
click at [909, 95] on html "SO 14 Tableau de bord Actions Filtrer Encours client Voir plus Exporter 252 757…" at bounding box center [773, 392] width 1546 height 784
click at [881, 95] on html "SO 14 Tableau de bord Actions Filtrer Encours client Voir plus Exporter 252 757…" at bounding box center [773, 392] width 1546 height 784
click at [881, 95] on span "Voir plus" at bounding box center [885, 92] width 28 height 8
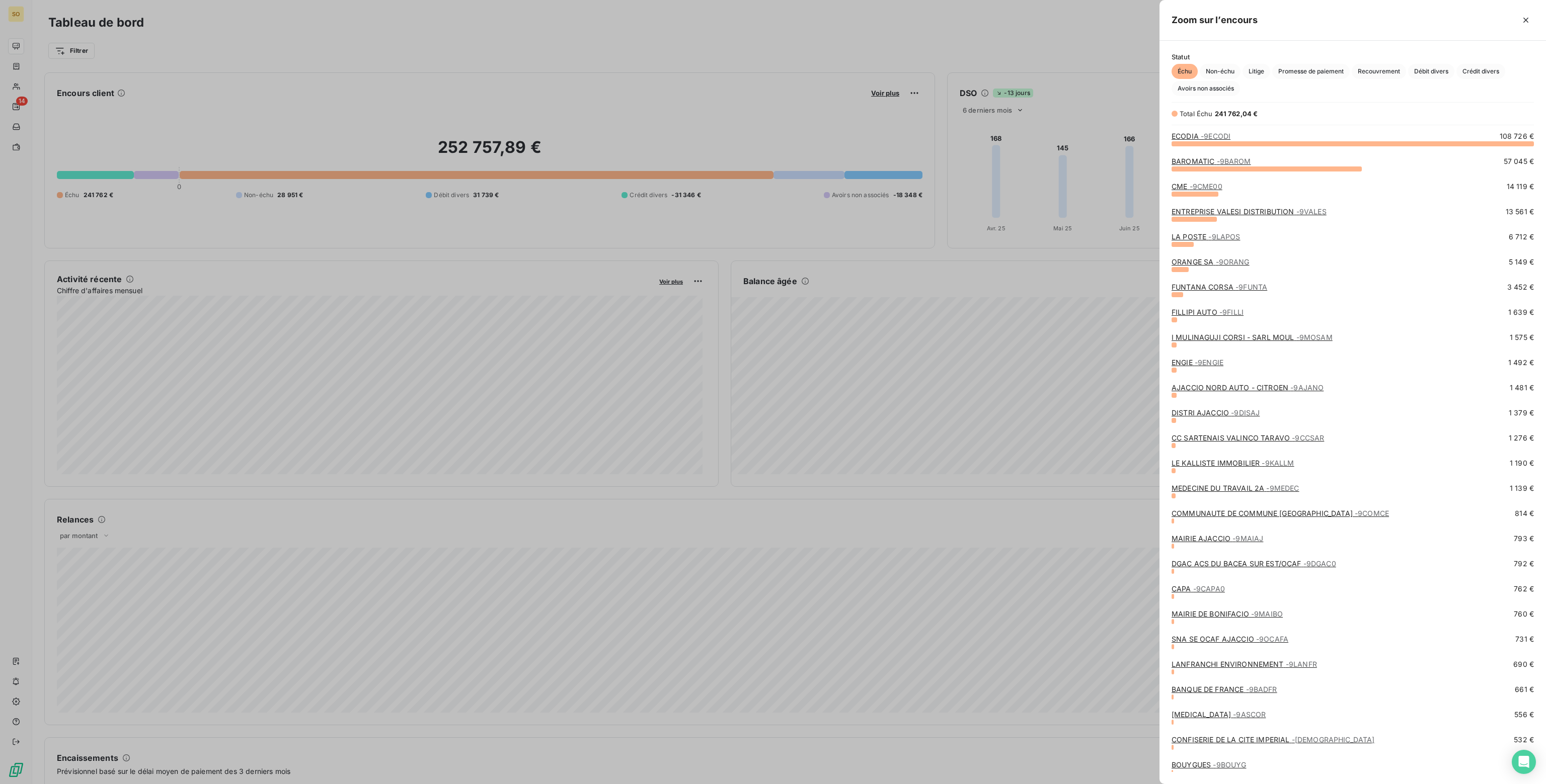
scroll to position [633, 379]
click at [1522, 20] on icon "button" at bounding box center [1526, 20] width 10 height 10
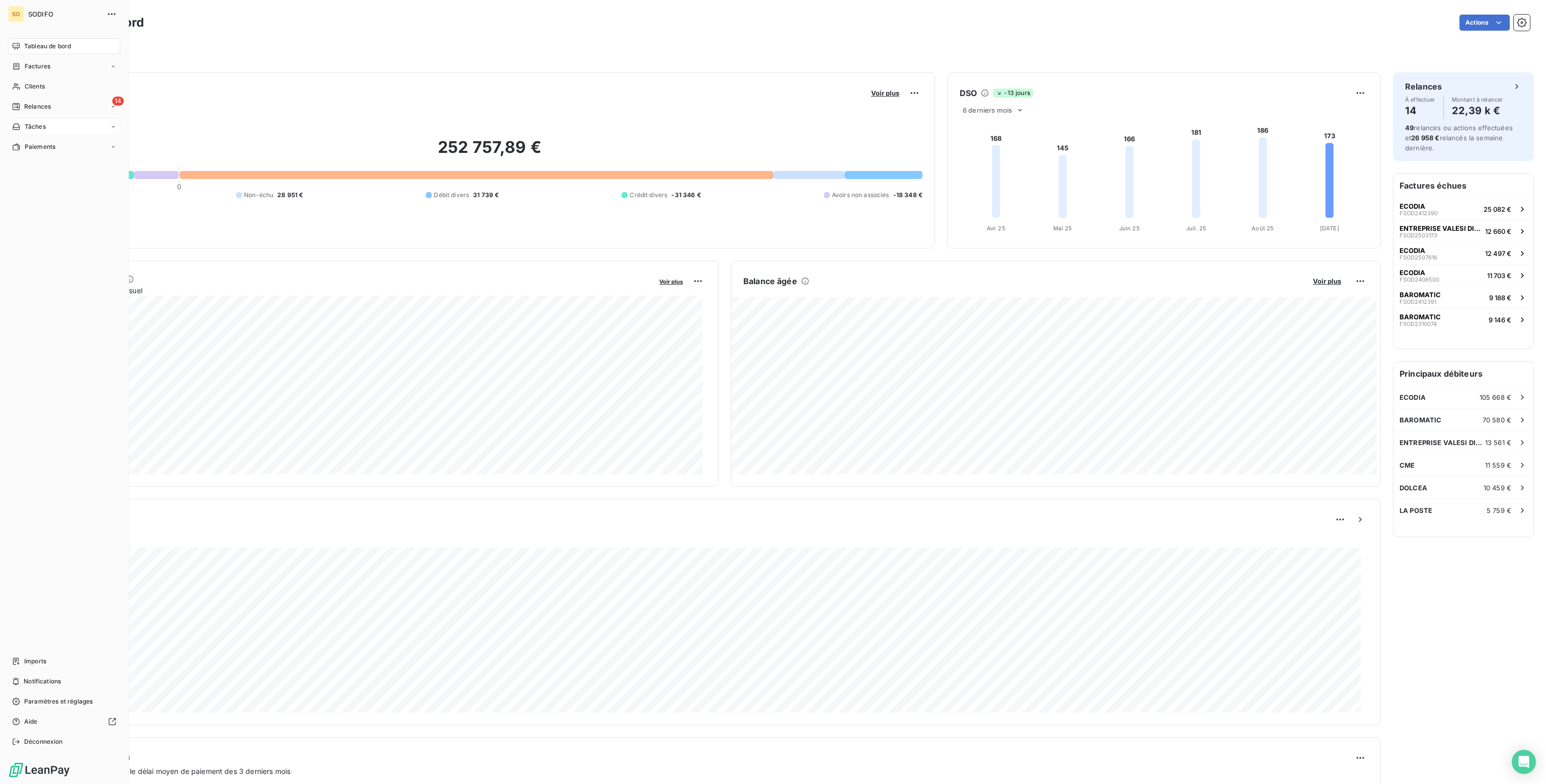
click at [35, 124] on span "Tâches" at bounding box center [35, 127] width 21 height 9
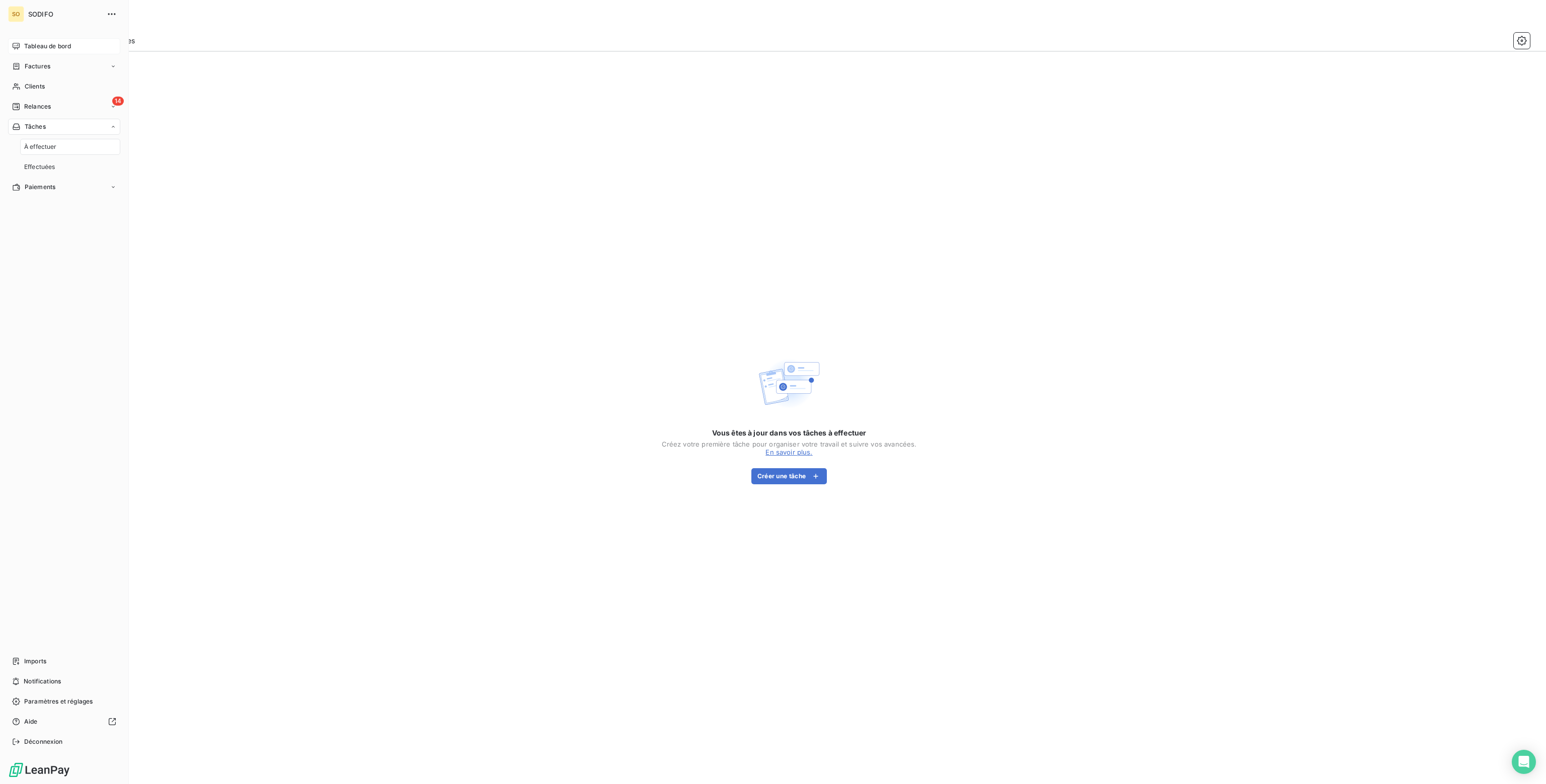
click at [44, 45] on span "Tableau de bord" at bounding box center [47, 46] width 47 height 9
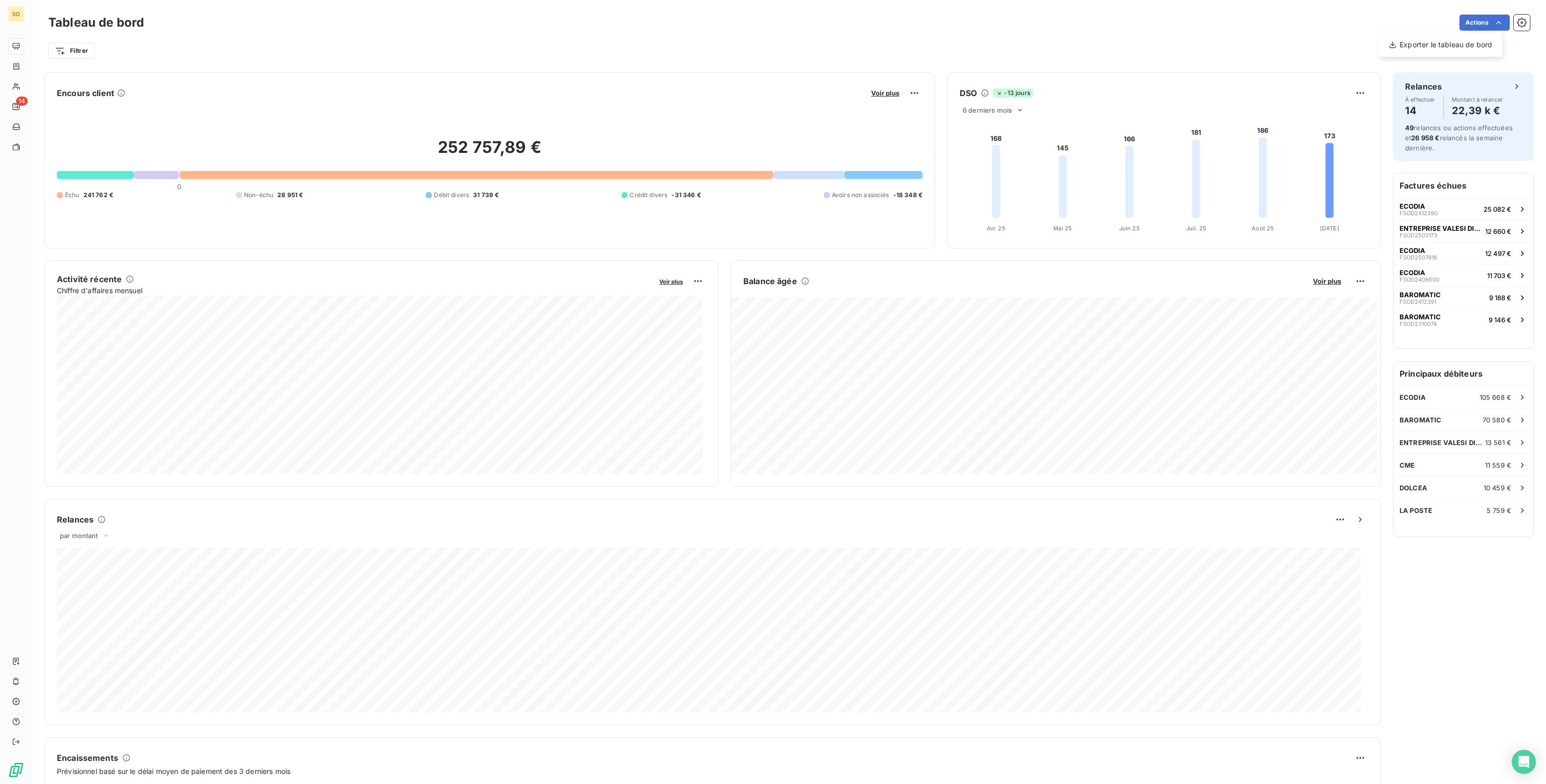
click at [1516, 22] on html "SO 14 Tableau de bord Actions Exporter le tableau de bord Filtrer Encours clien…" at bounding box center [773, 392] width 1546 height 784
click at [1517, 25] on icon "button" at bounding box center [1521, 22] width 10 height 10
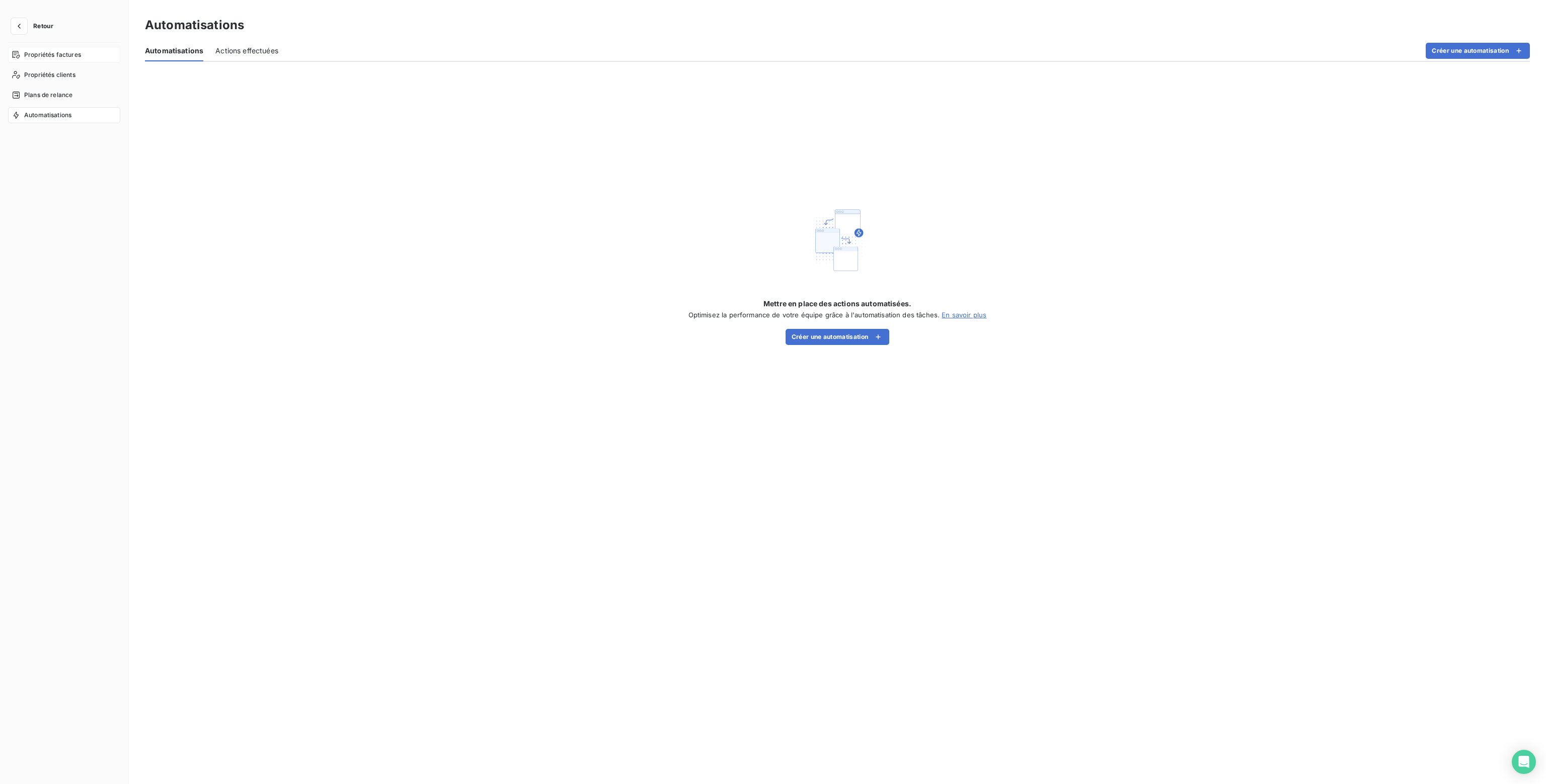
click at [49, 55] on span "Propriétés factures" at bounding box center [52, 55] width 57 height 9
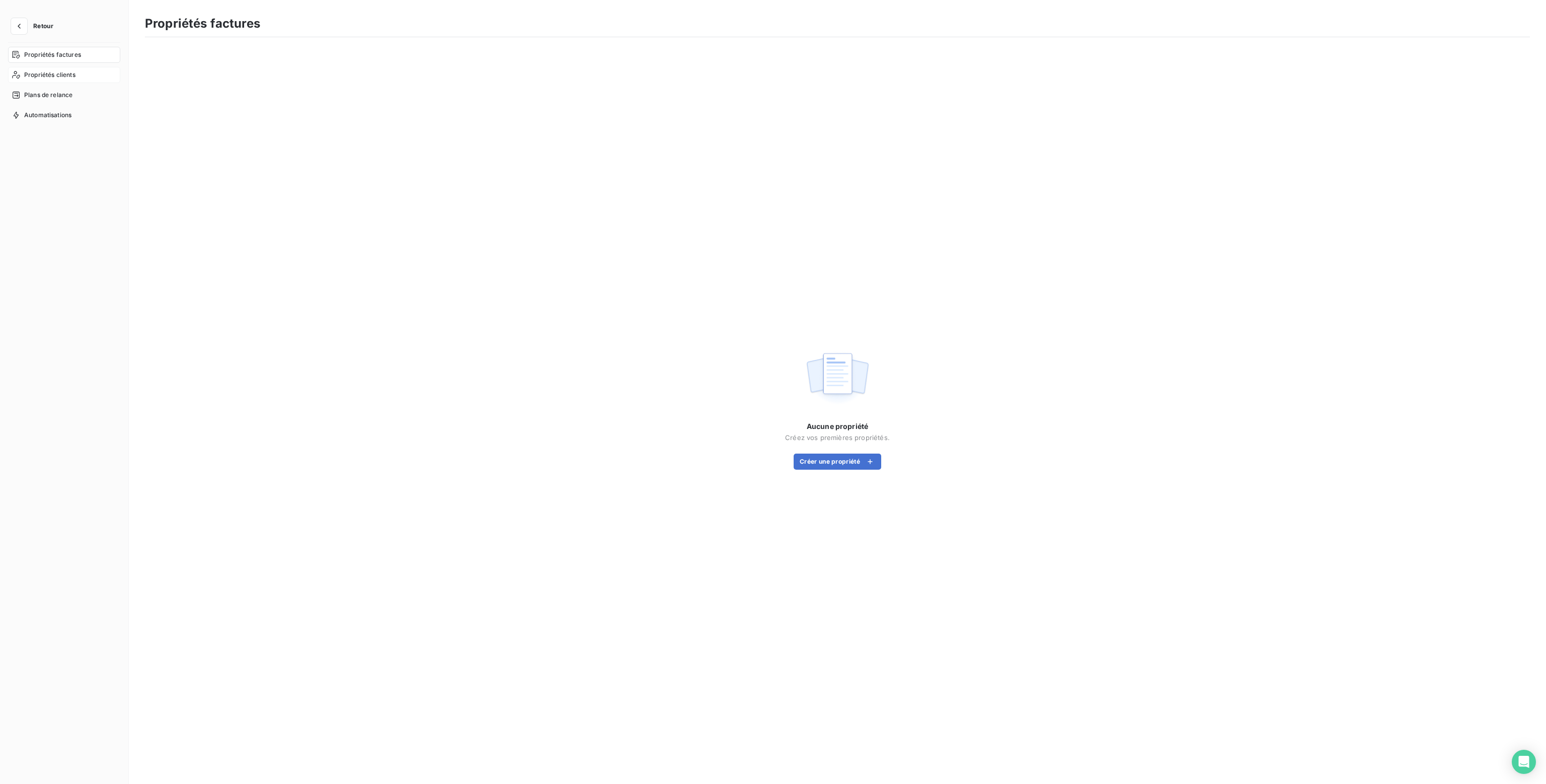
click at [36, 74] on span "Propriétés clients" at bounding box center [50, 74] width 52 height 9
click at [23, 26] on icon "button" at bounding box center [19, 26] width 10 height 10
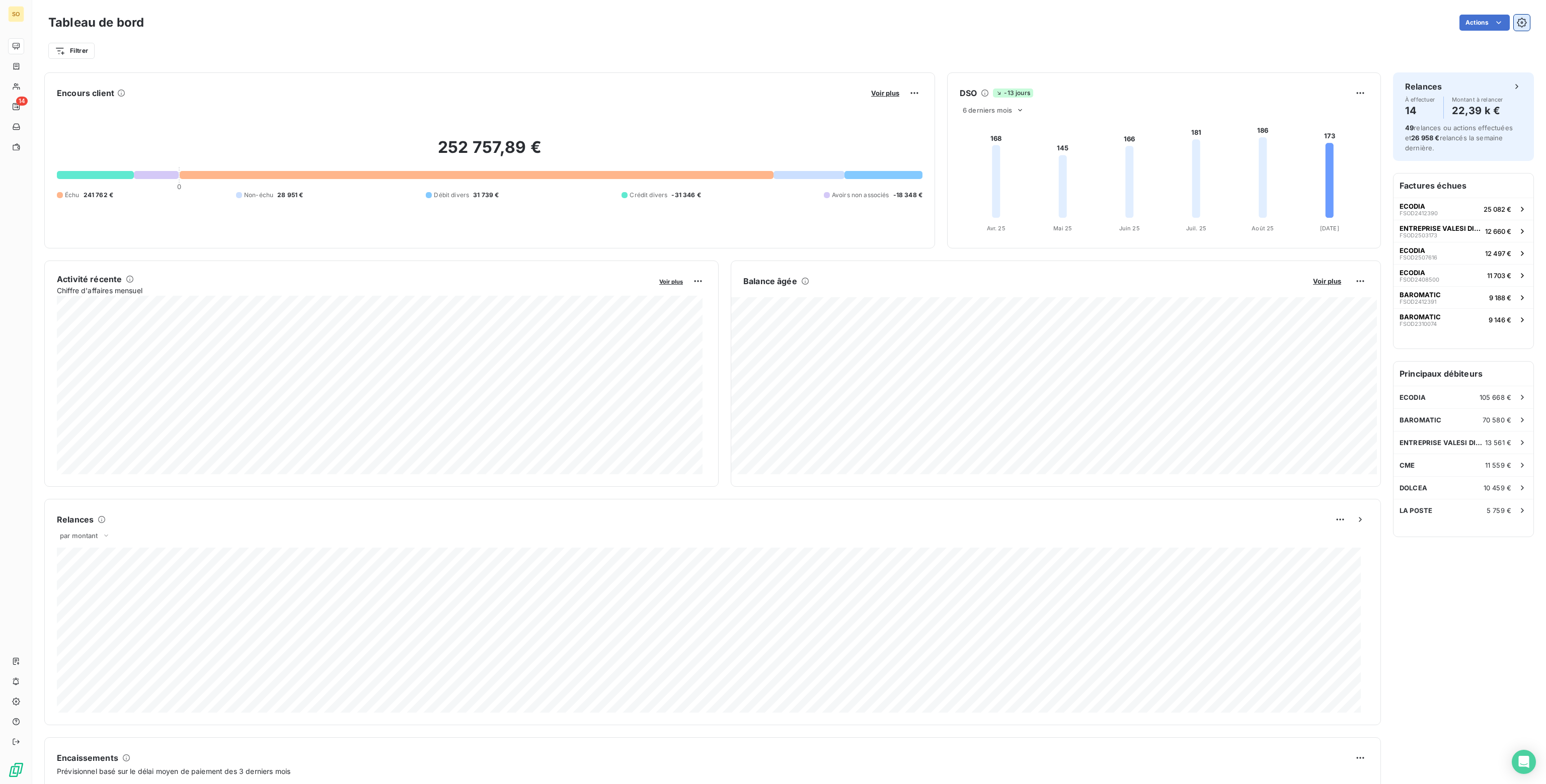
click at [1517, 20] on icon "button" at bounding box center [1521, 22] width 10 height 10
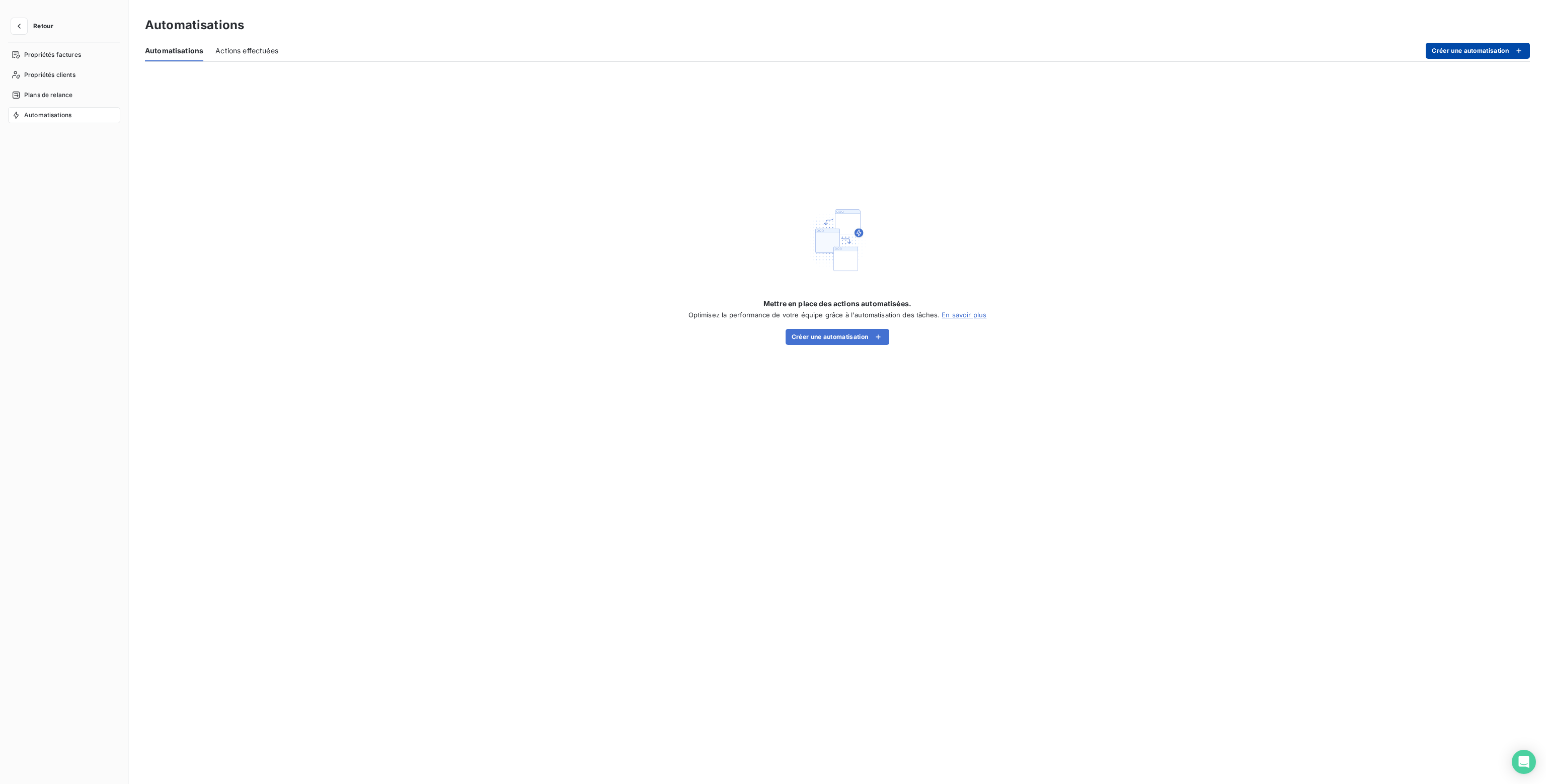
click at [1521, 48] on icon "button" at bounding box center [1518, 50] width 10 height 10
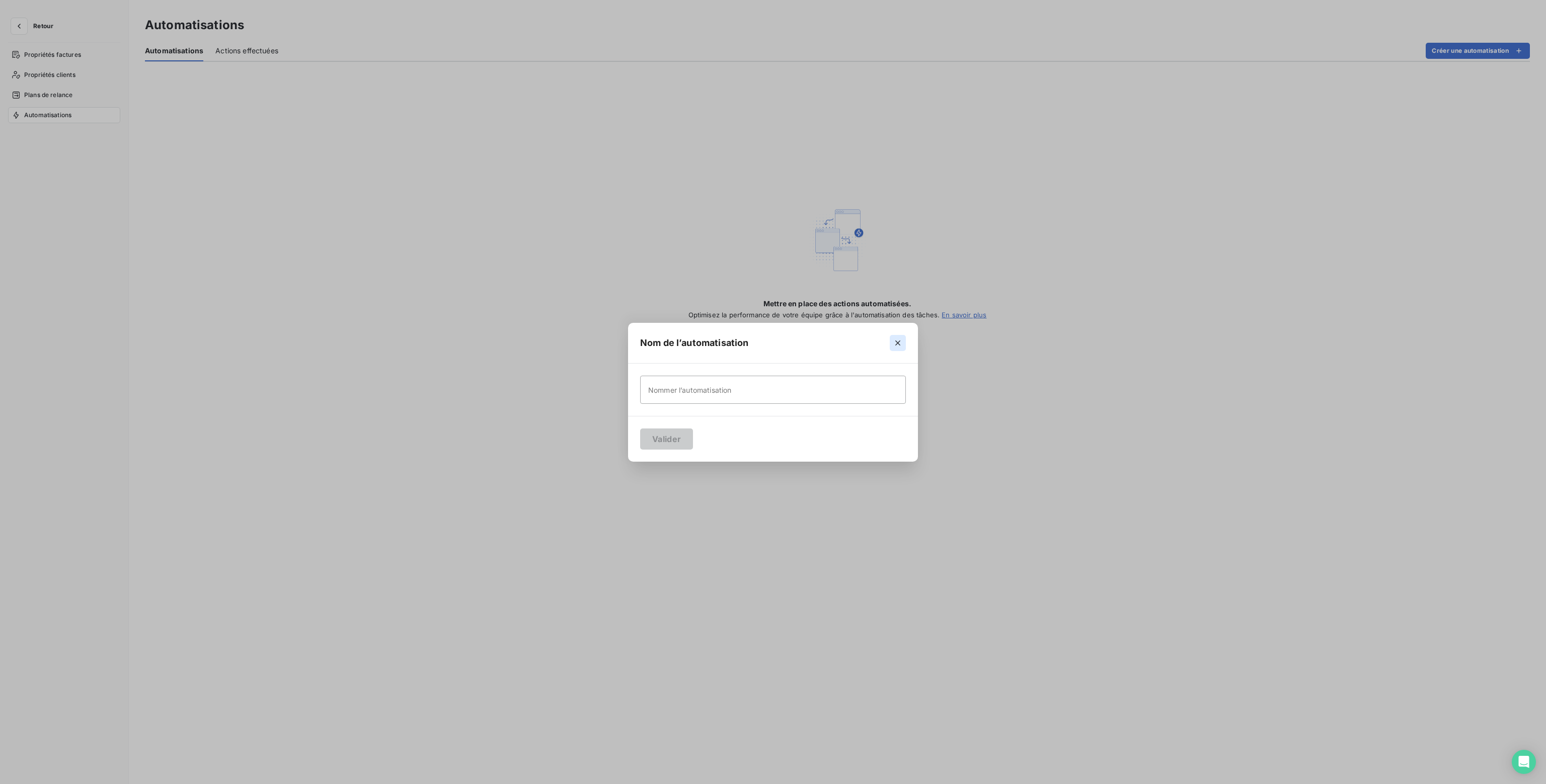
click at [900, 341] on icon "button" at bounding box center [898, 343] width 10 height 10
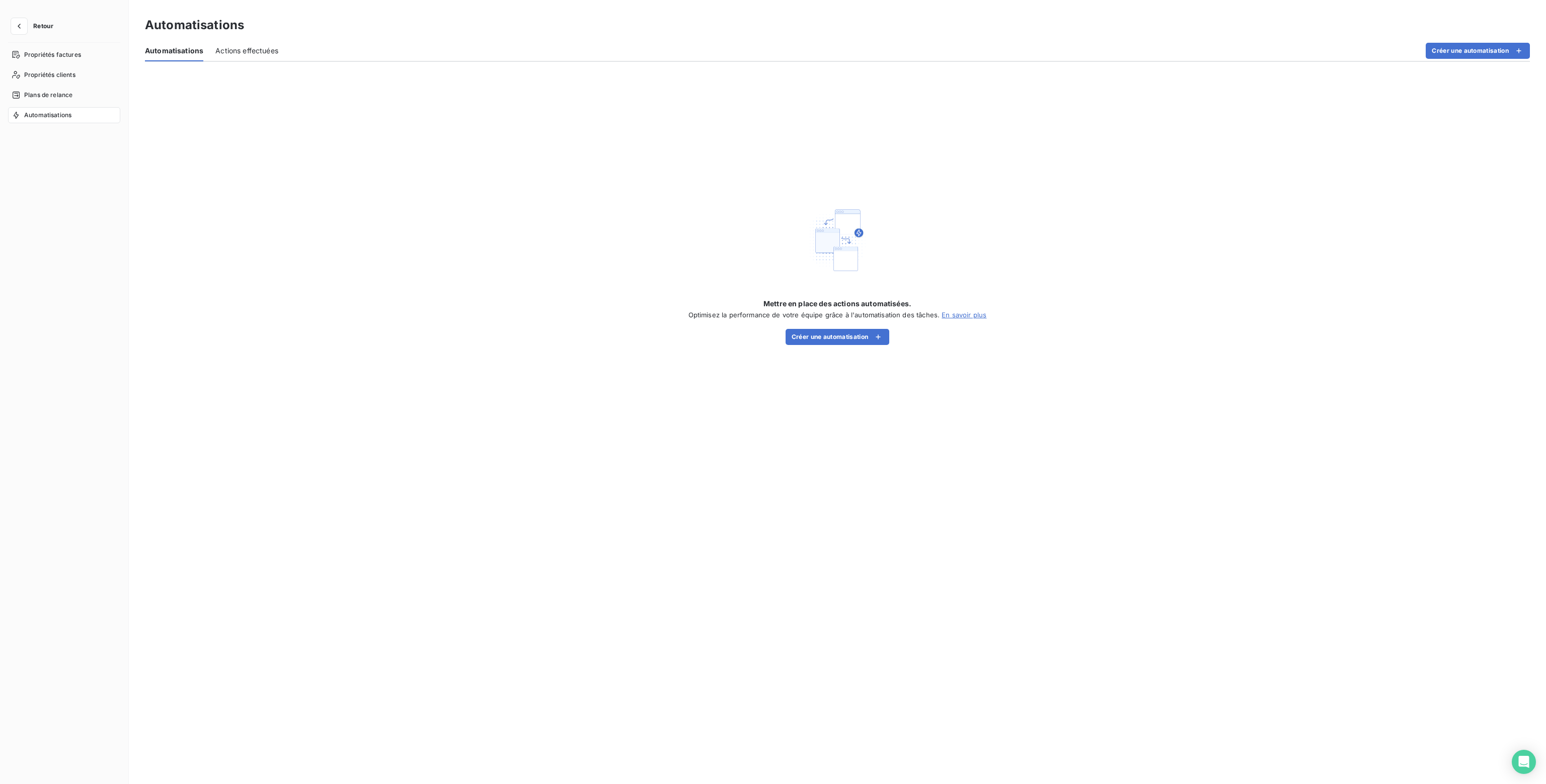
click at [257, 55] on span "Actions effectuées" at bounding box center [247, 50] width 63 height 10
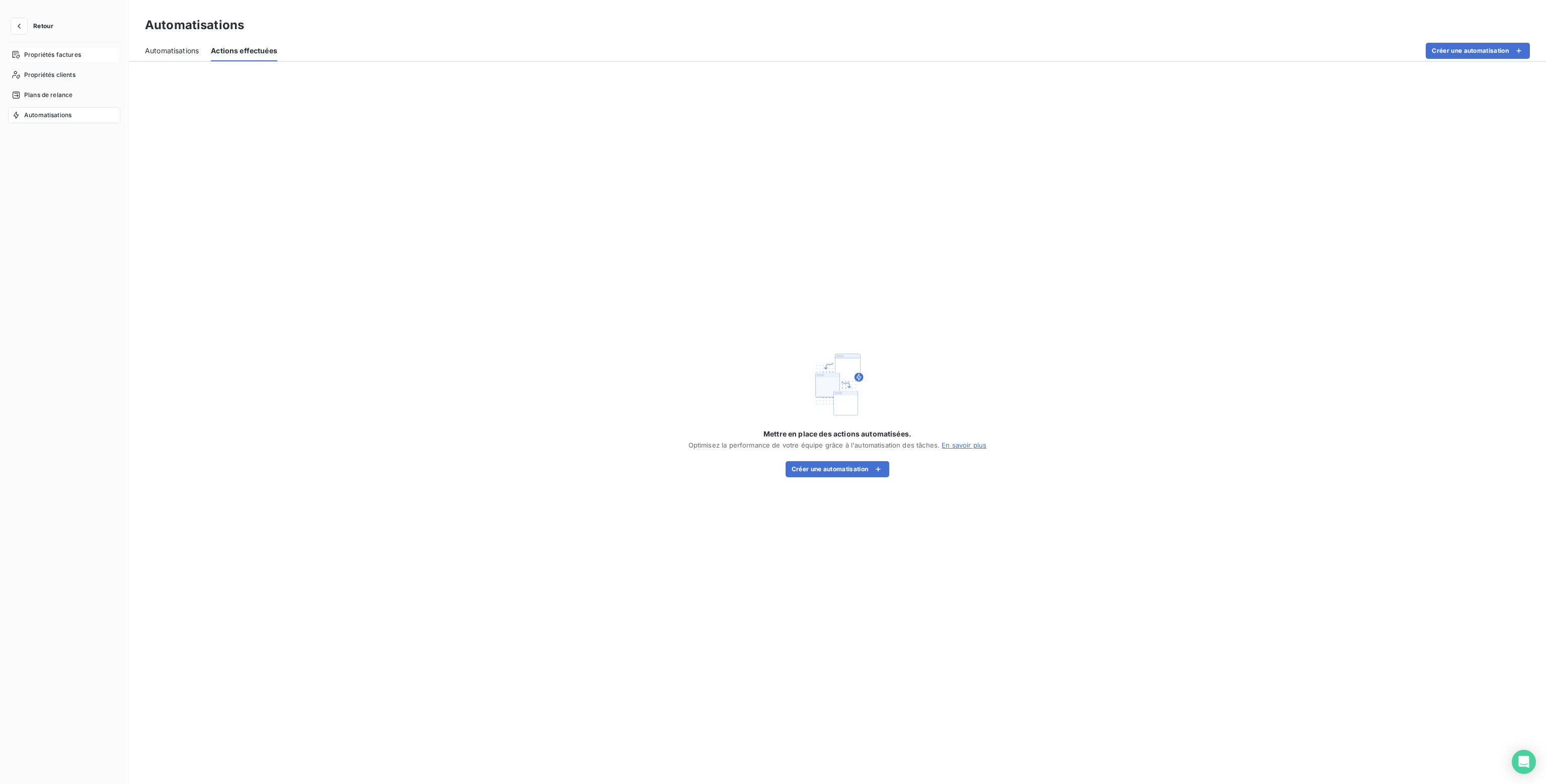
click at [56, 53] on span "Propriétés factures" at bounding box center [52, 55] width 57 height 9
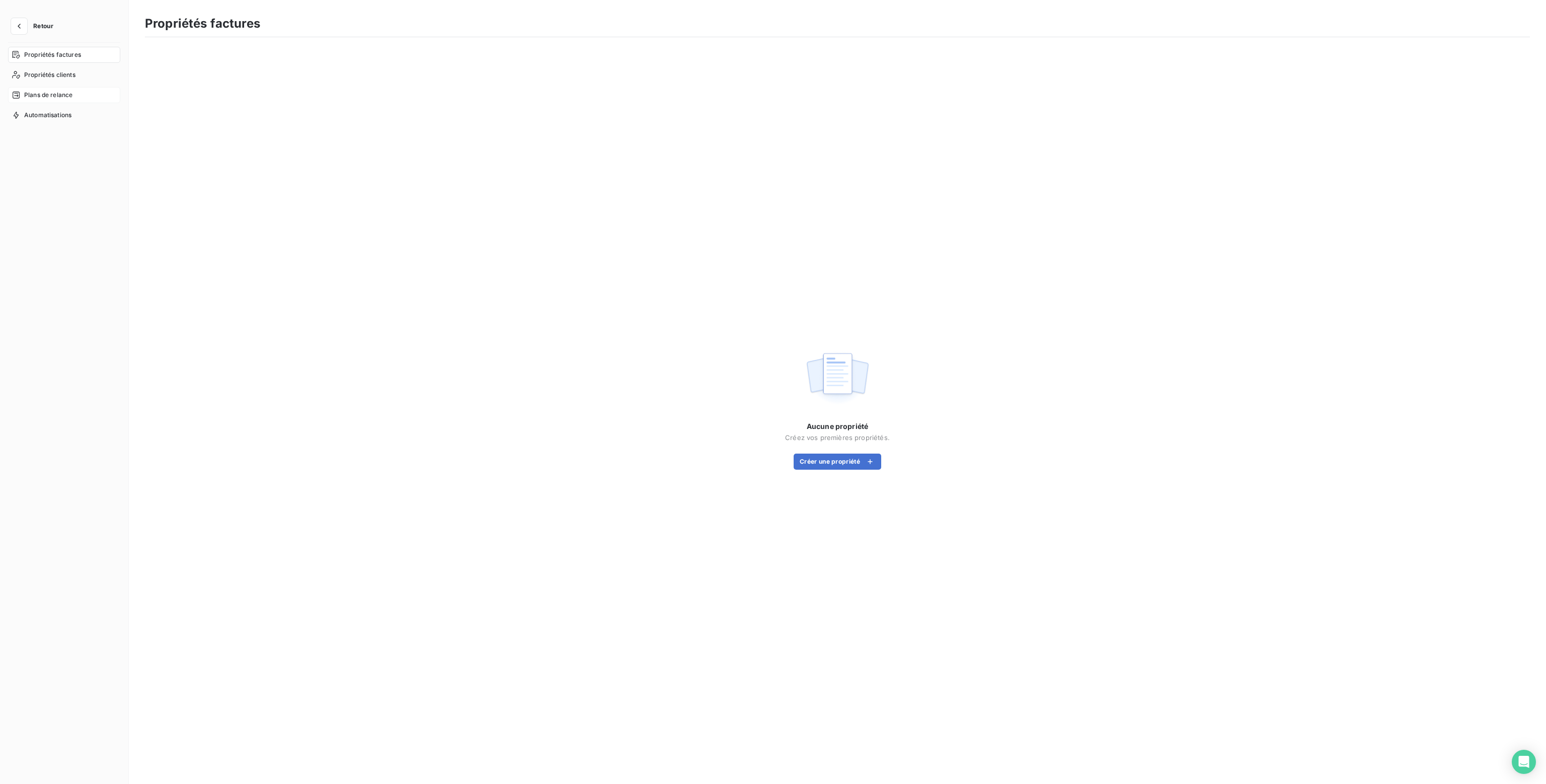
click at [40, 95] on span "Plans de relance" at bounding box center [48, 95] width 48 height 9
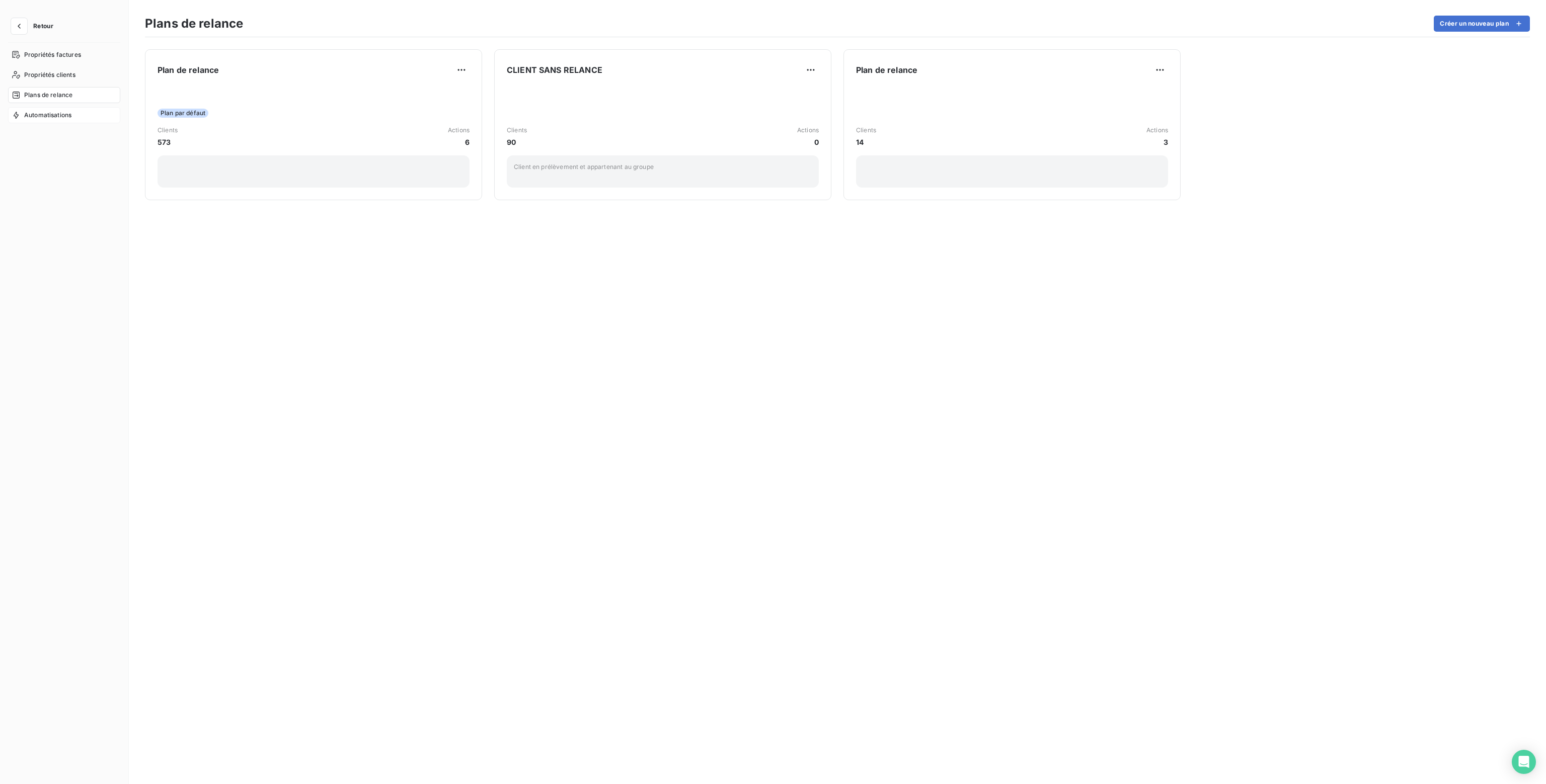
click at [40, 112] on span "Automatisations" at bounding box center [47, 115] width 47 height 9
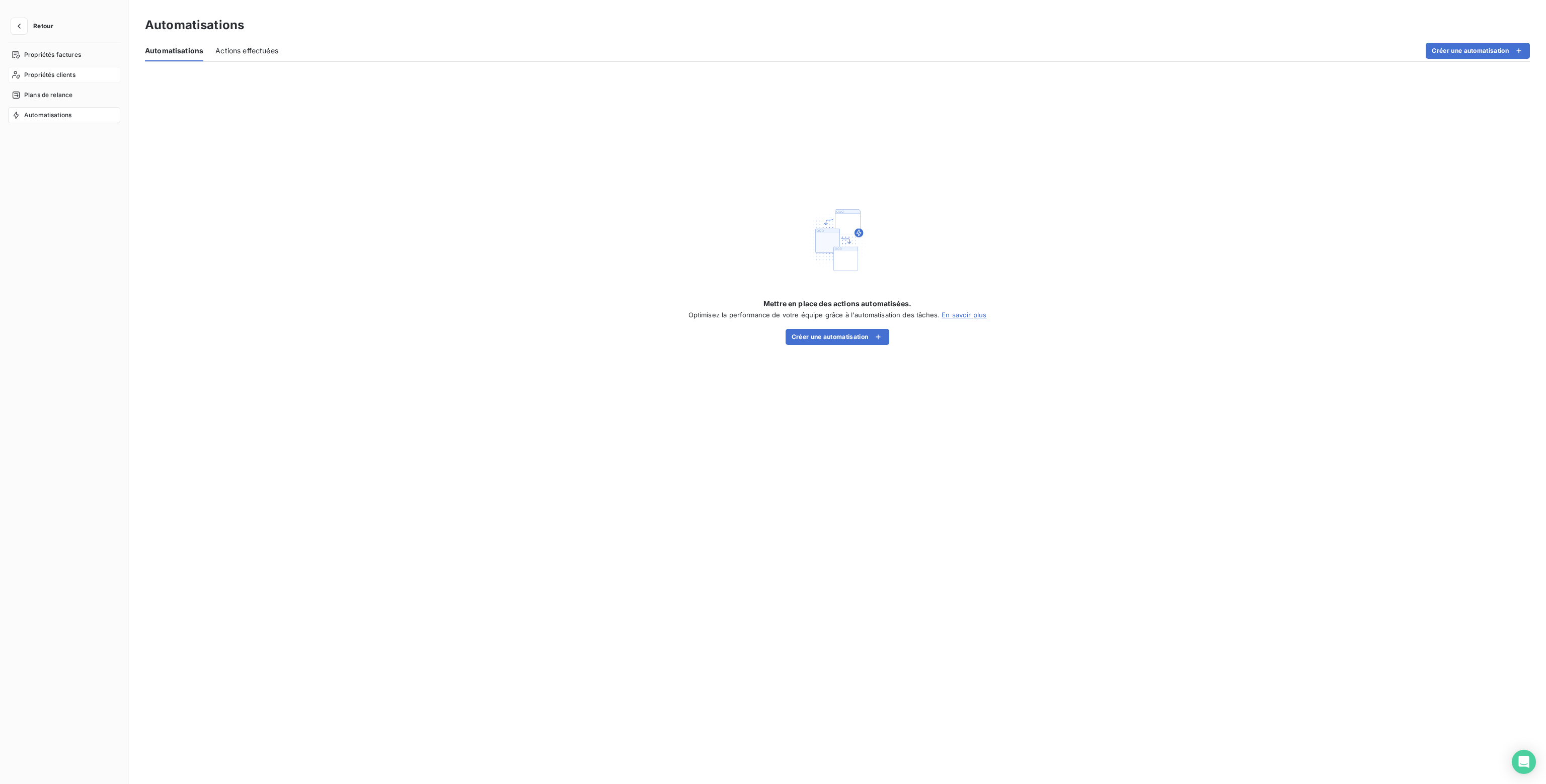
click at [43, 79] on span "Propriétés clients" at bounding box center [50, 74] width 52 height 9
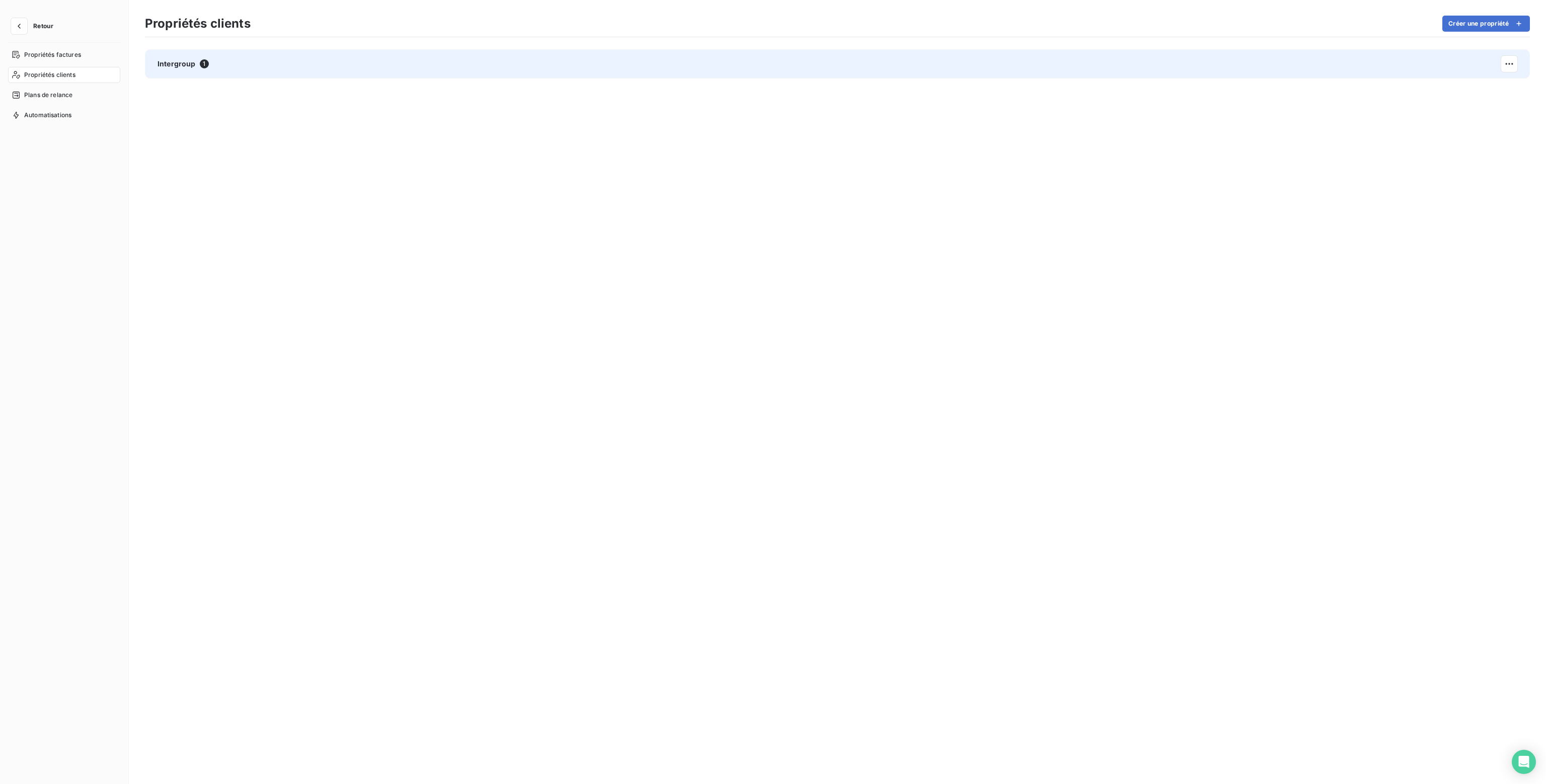
click at [191, 62] on span "Intergroup" at bounding box center [176, 64] width 38 height 10
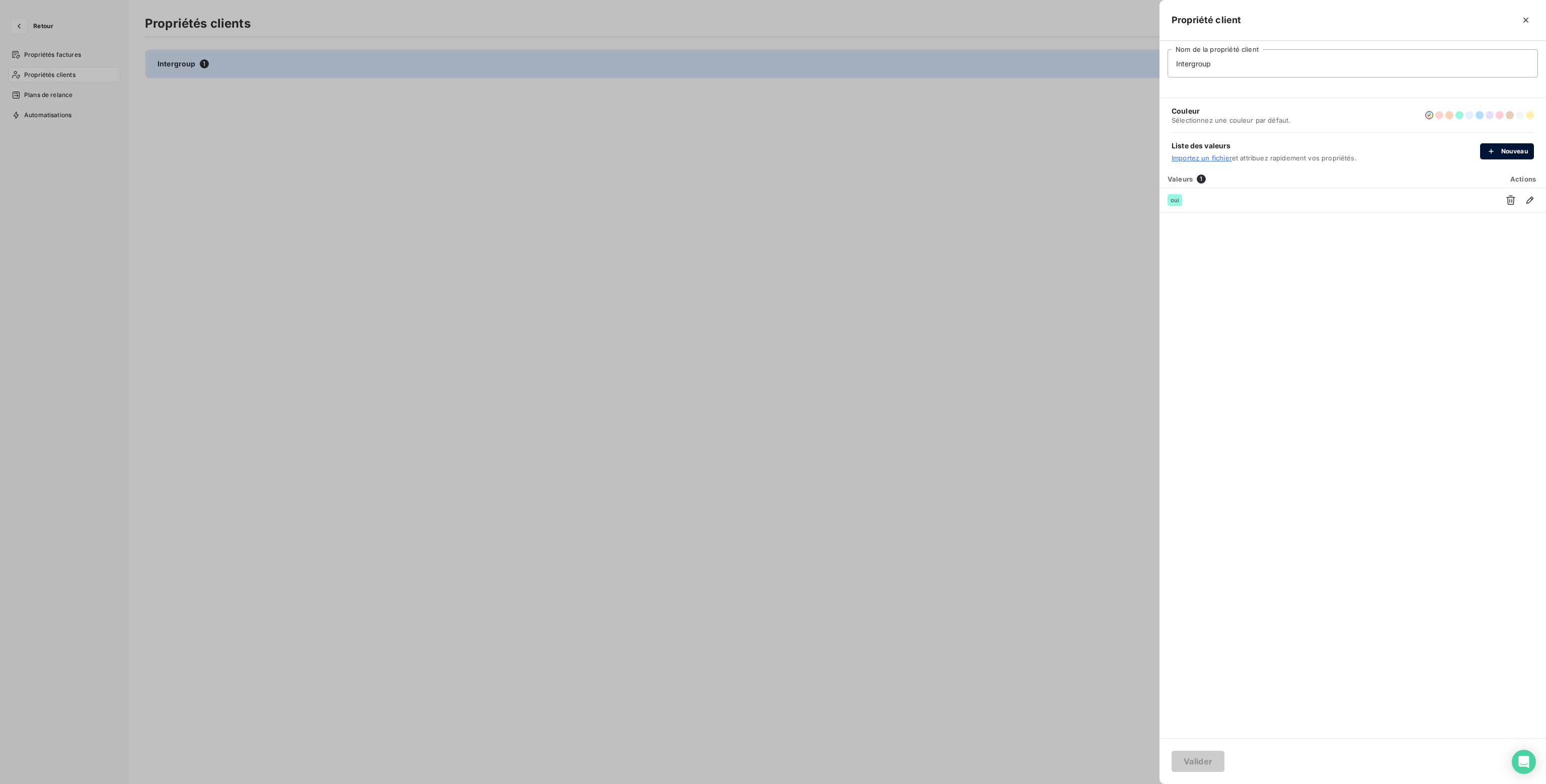
click at [1497, 151] on div "button" at bounding box center [1493, 151] width 15 height 10
click at [1498, 151] on div "button" at bounding box center [1493, 151] width 15 height 10
click at [1532, 197] on icon "button" at bounding box center [1530, 200] width 10 height 10
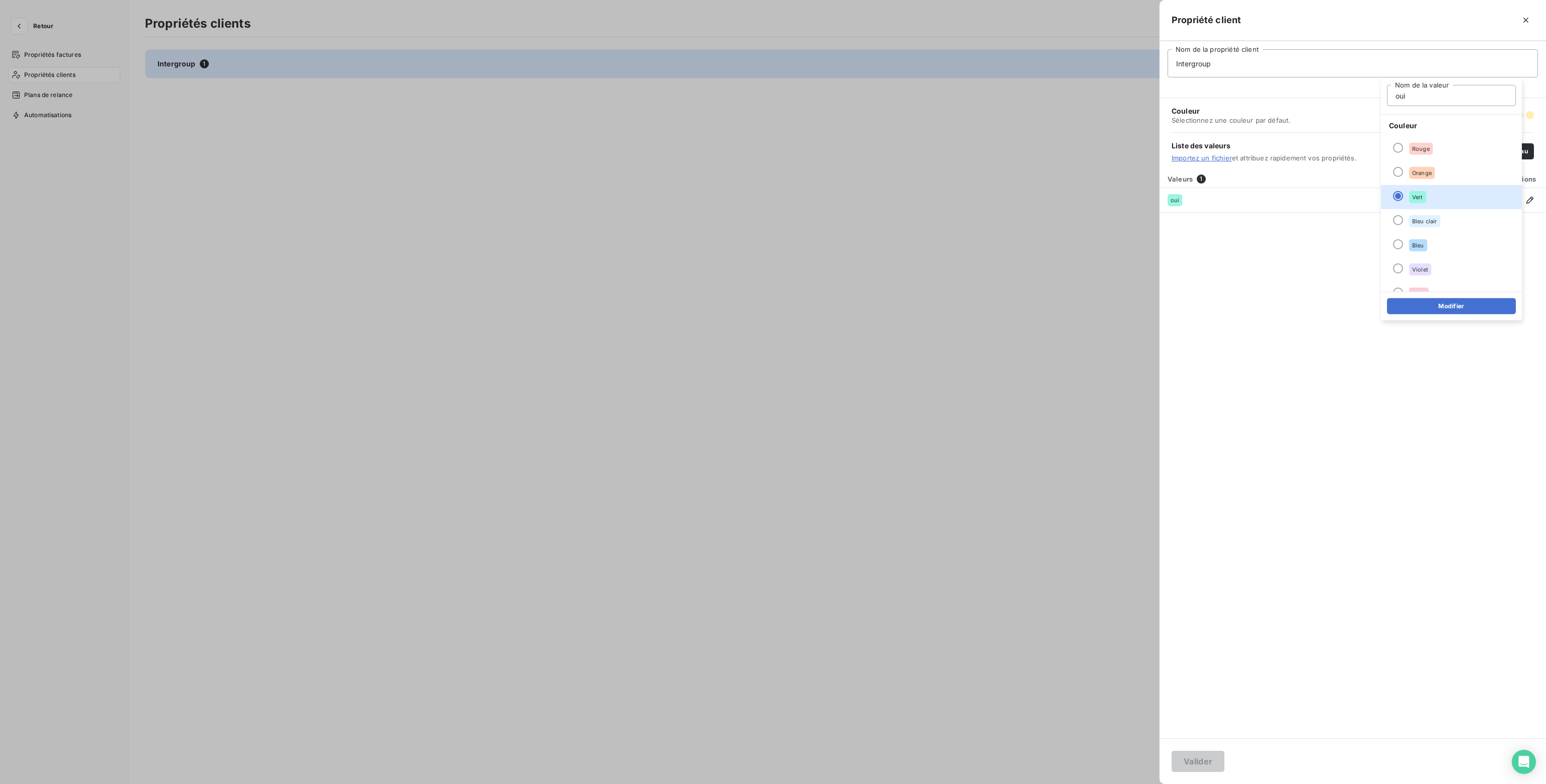
click at [1292, 241] on div "Valeurs 1 Actions oui" at bounding box center [1353, 454] width 386 height 569
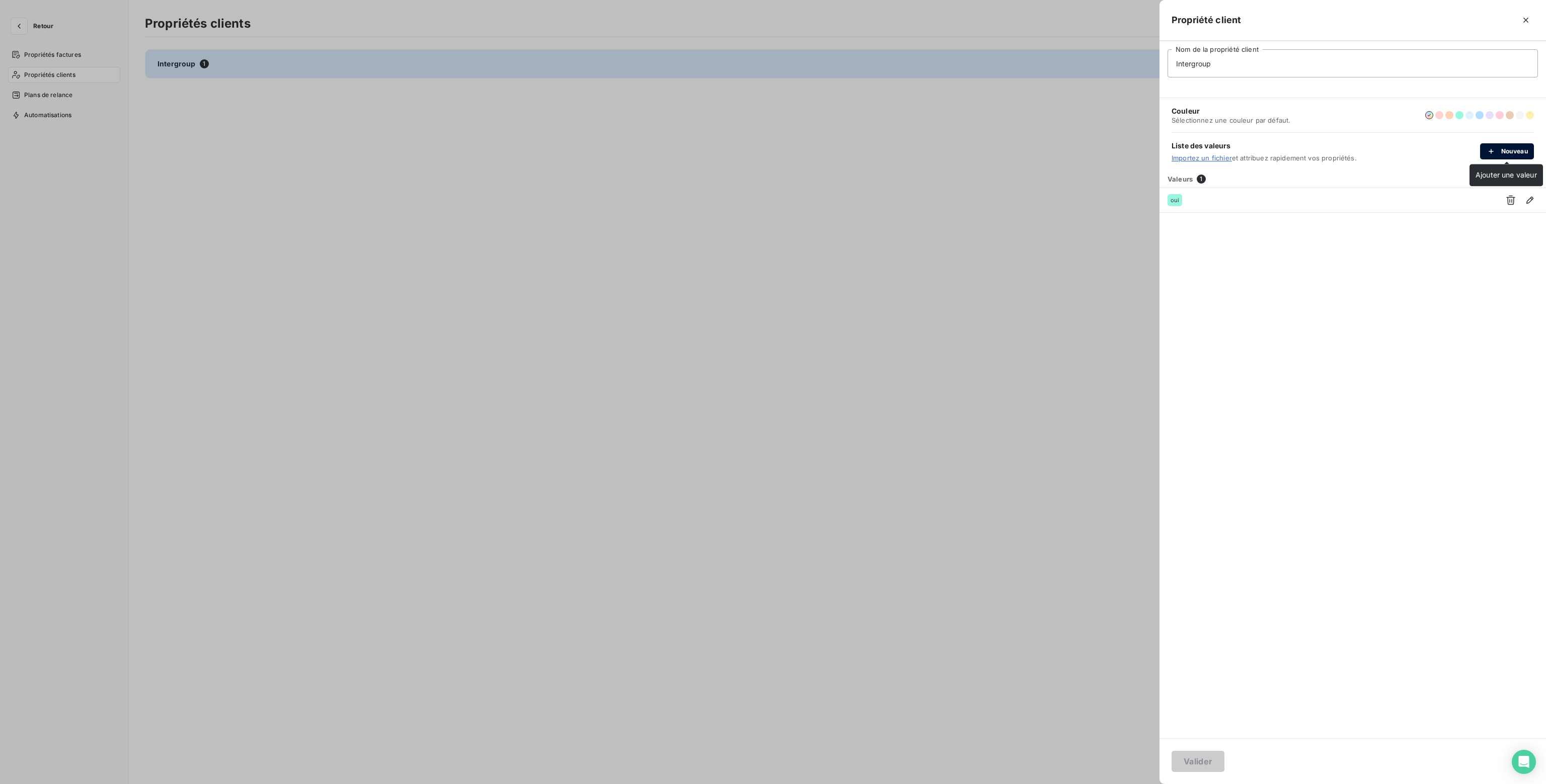
click at [1497, 151] on div "button" at bounding box center [1493, 151] width 15 height 10
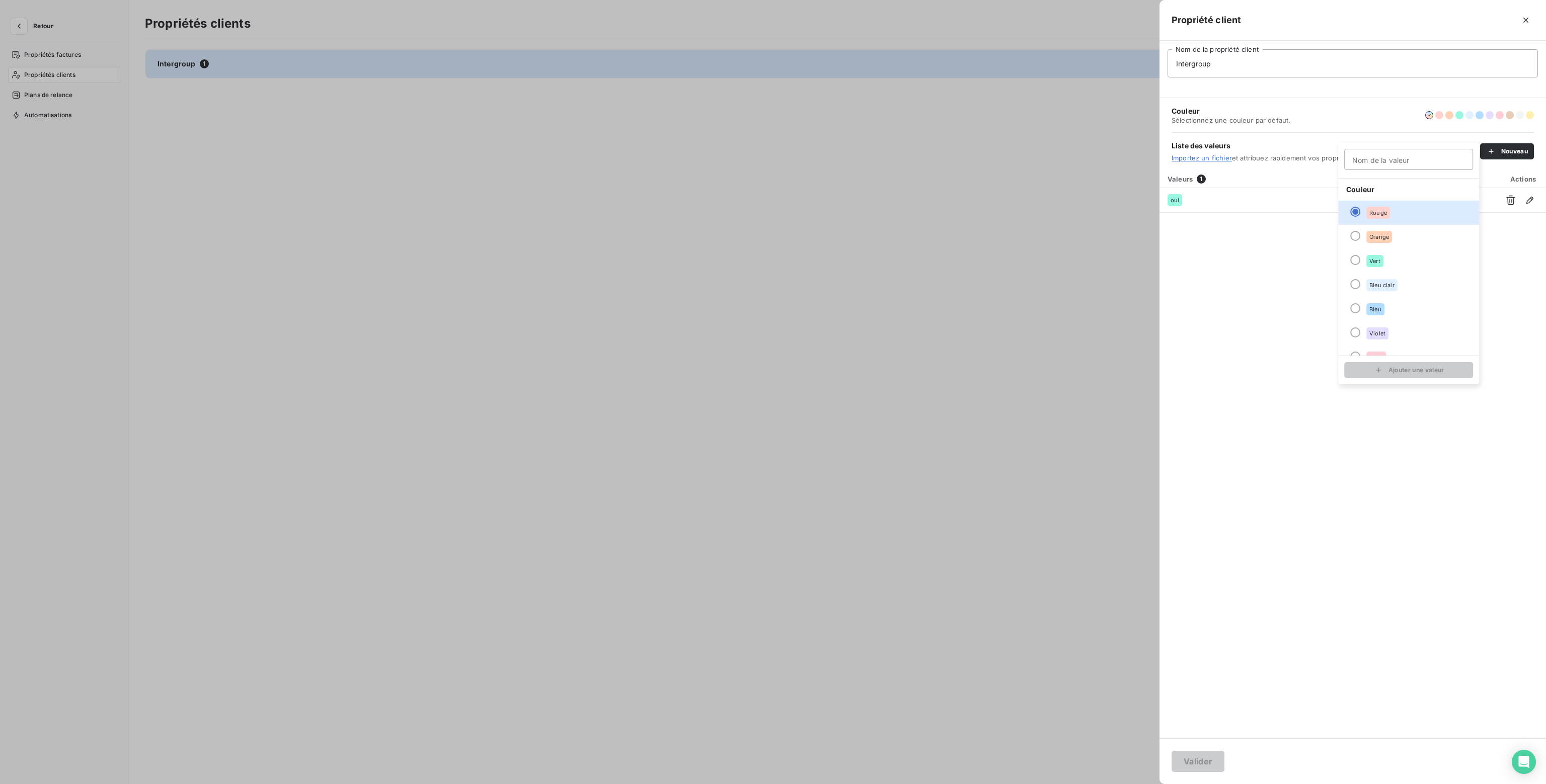
click at [1230, 236] on div "Valeurs 1 Actions oui" at bounding box center [1353, 454] width 386 height 569
click at [1524, 20] on icon "button" at bounding box center [1526, 20] width 10 height 10
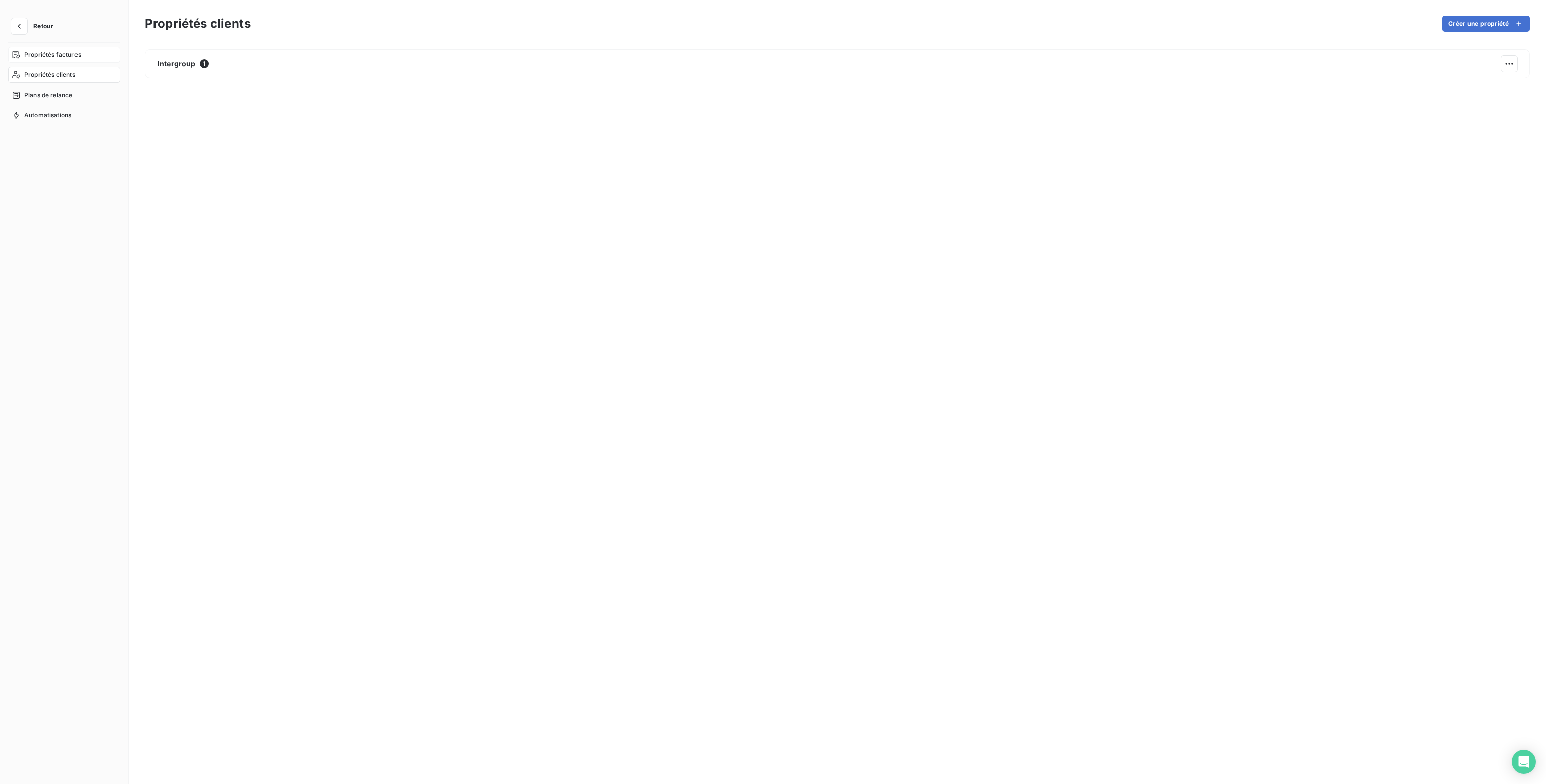
click at [46, 49] on div "Propriétés factures" at bounding box center [64, 55] width 112 height 16
click at [860, 463] on div "button" at bounding box center [867, 461] width 15 height 10
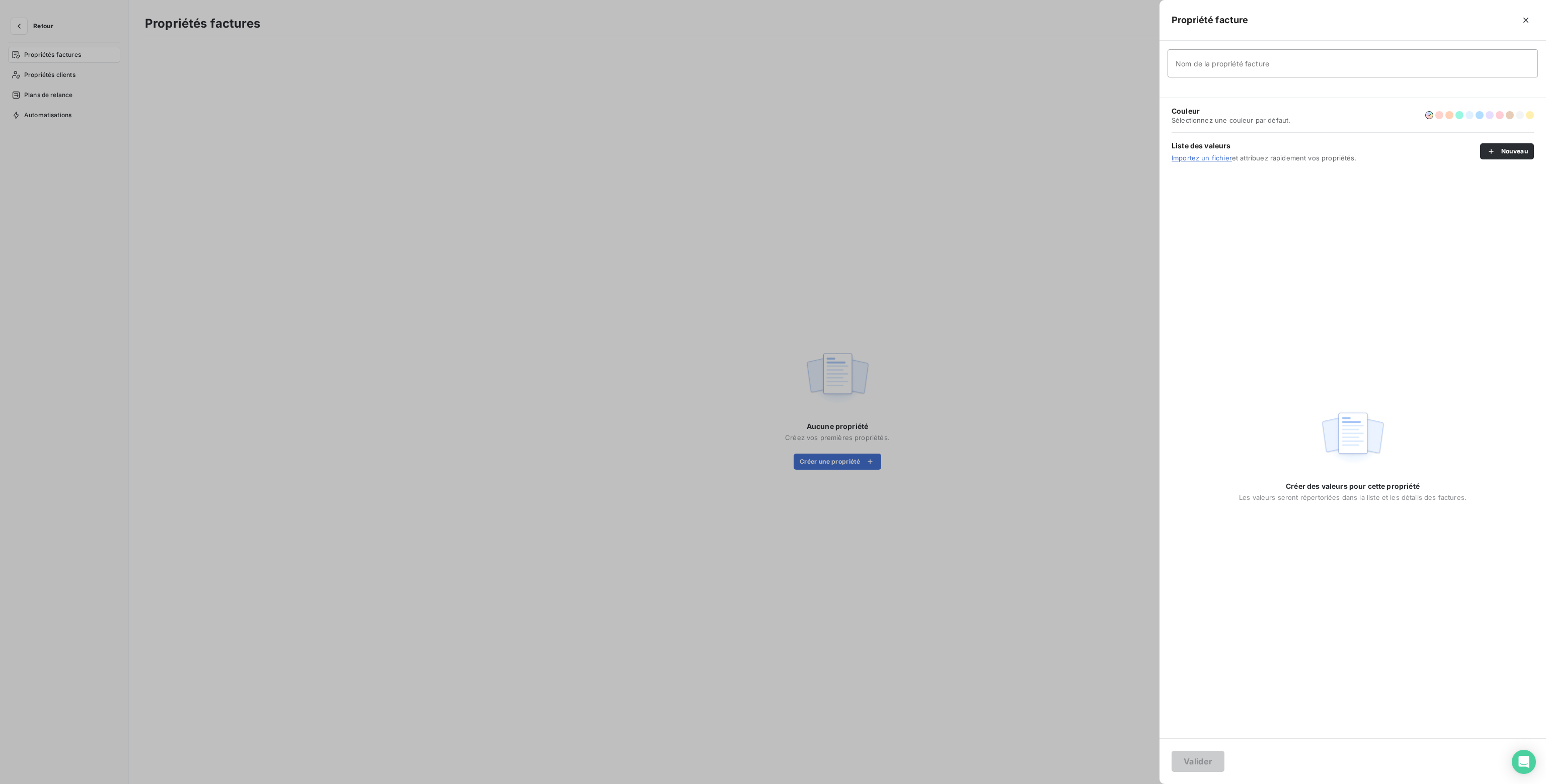
click at [29, 27] on div at bounding box center [773, 392] width 1546 height 784
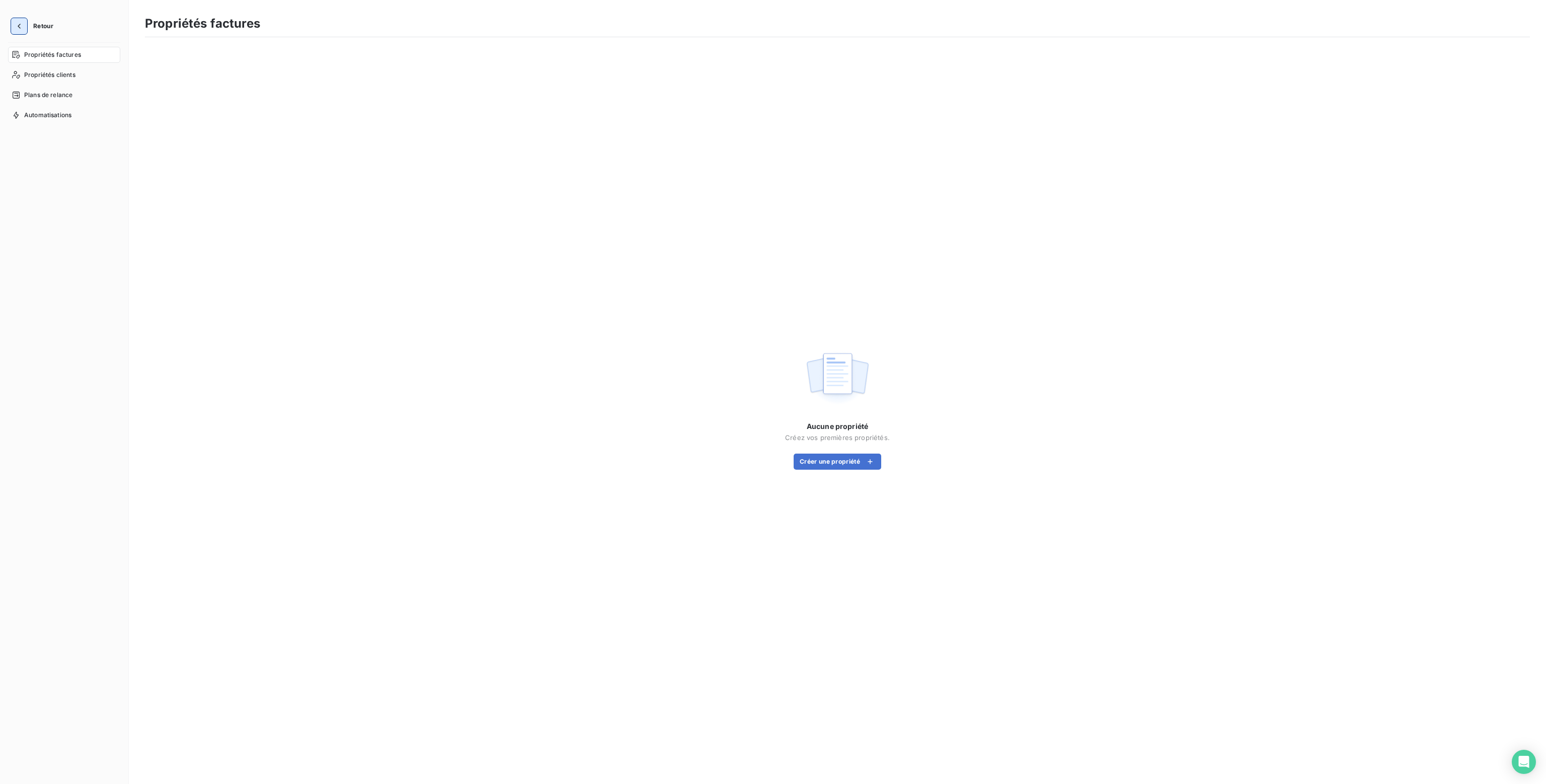
click at [23, 26] on icon "button" at bounding box center [19, 26] width 10 height 10
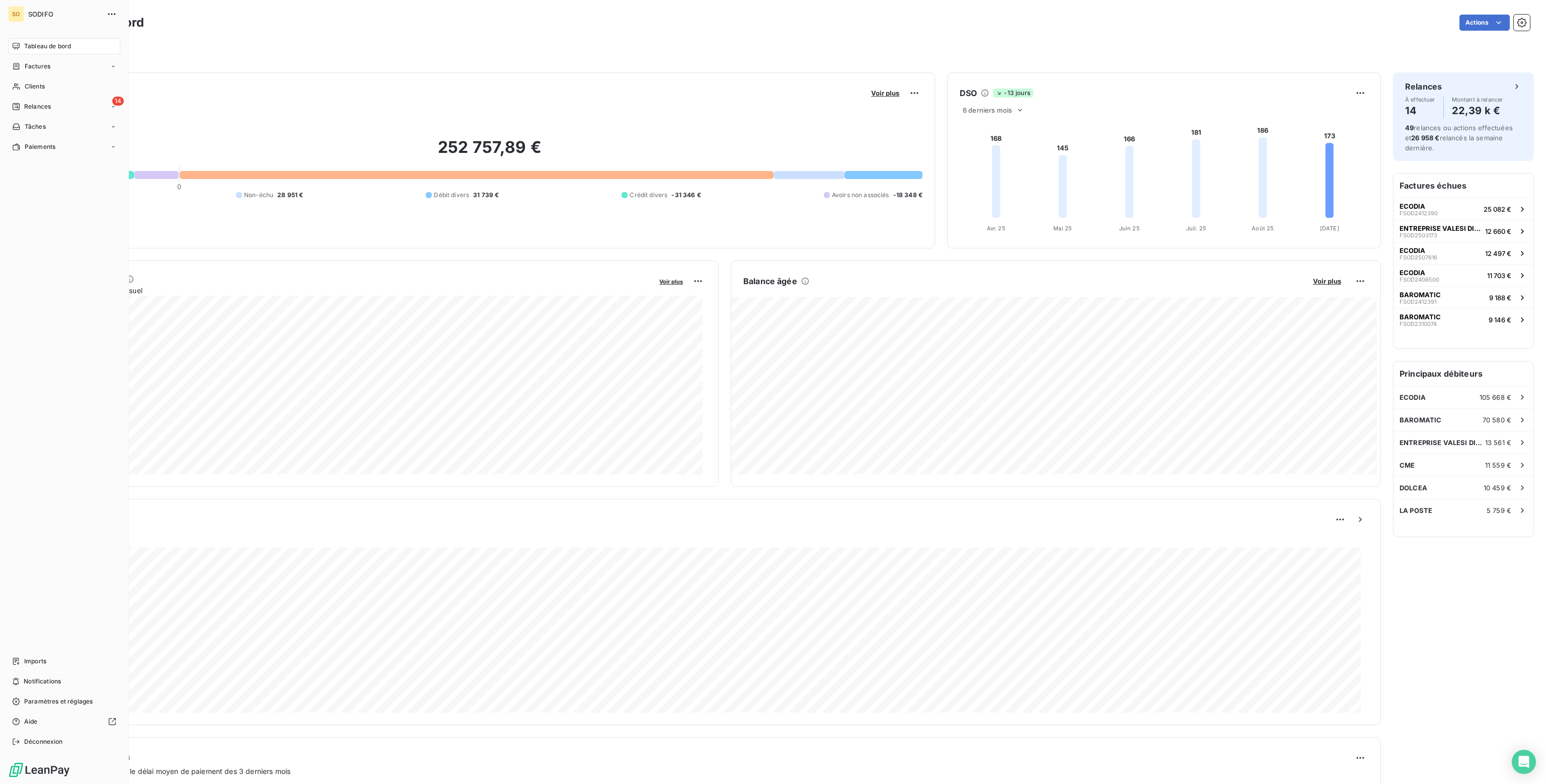
click at [46, 50] on span "Tableau de bord" at bounding box center [47, 46] width 47 height 9
